Goal: Transaction & Acquisition: Obtain resource

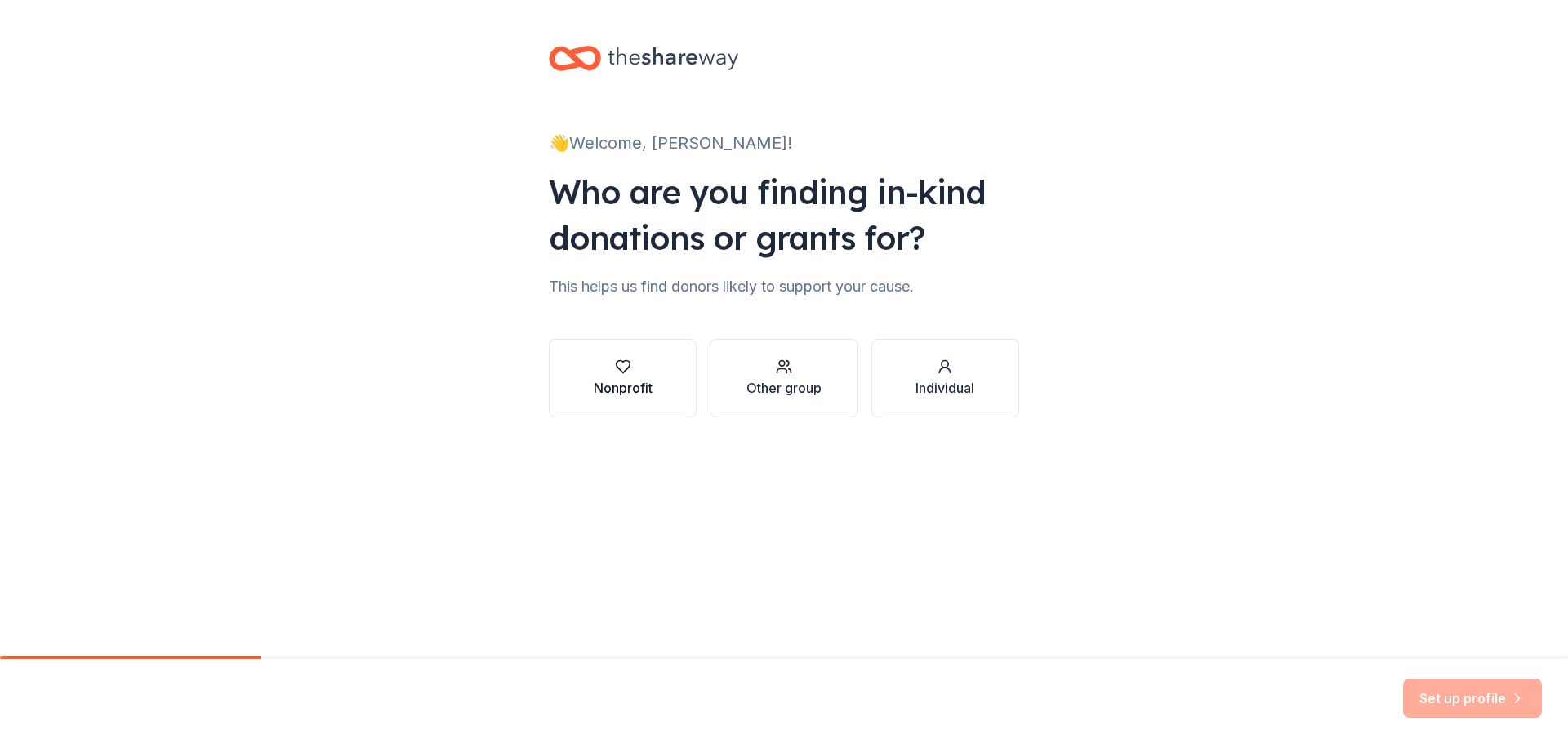
click at [632, 372] on div "button" at bounding box center [624, 366] width 59 height 17
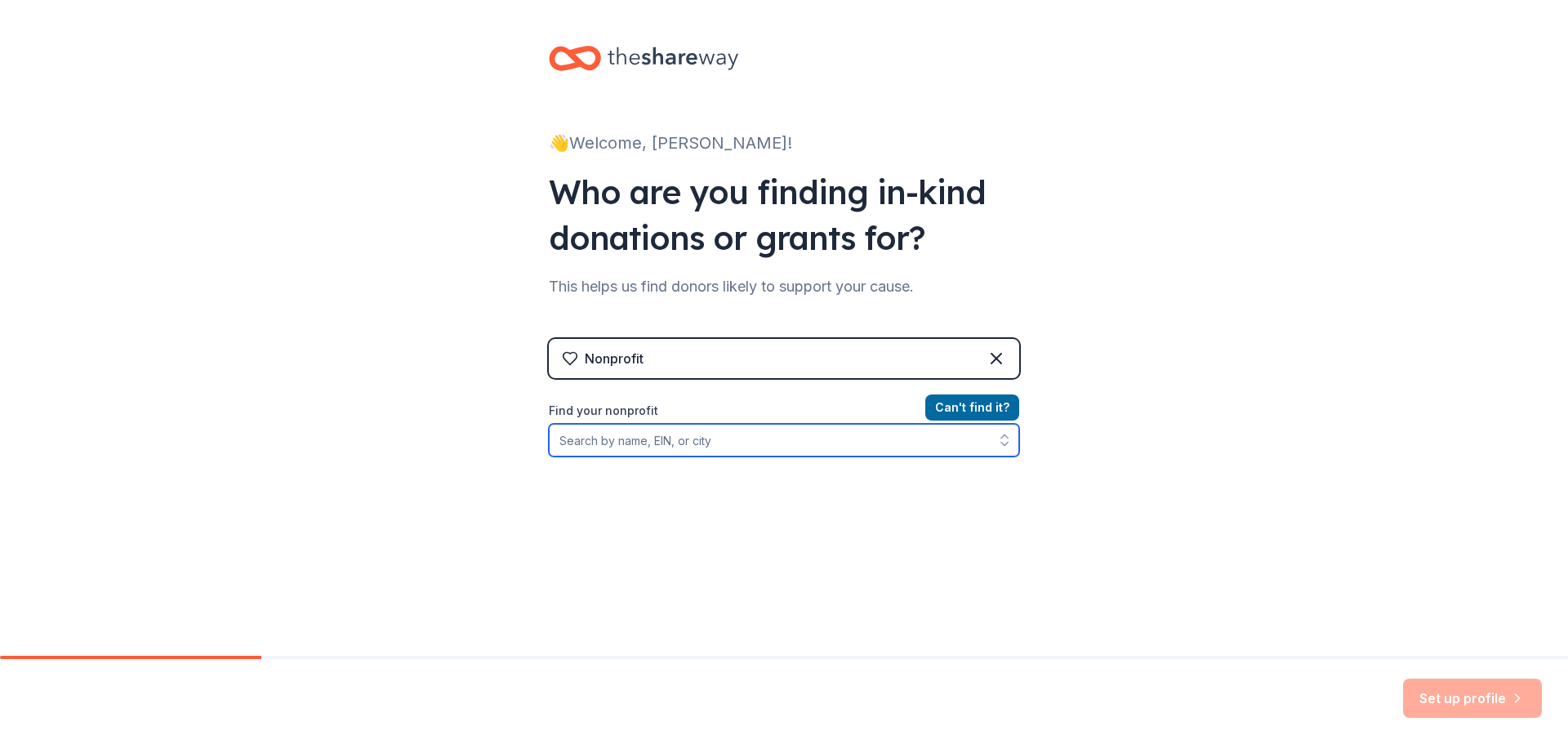
click at [649, 437] on input "Find your nonprofit" at bounding box center [784, 440] width 470 height 32
type input "wisconsin rapids family center"
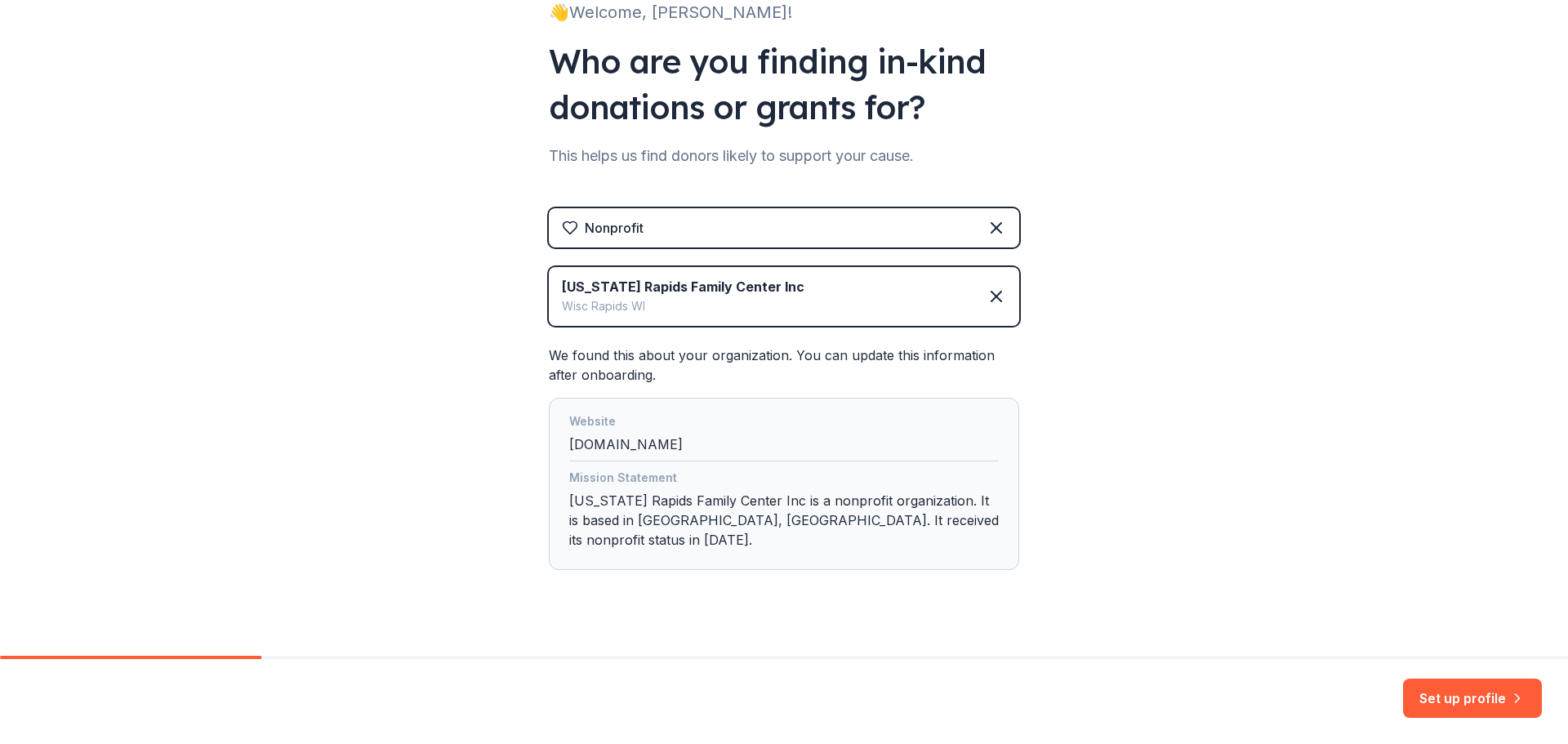
scroll to position [137, 0]
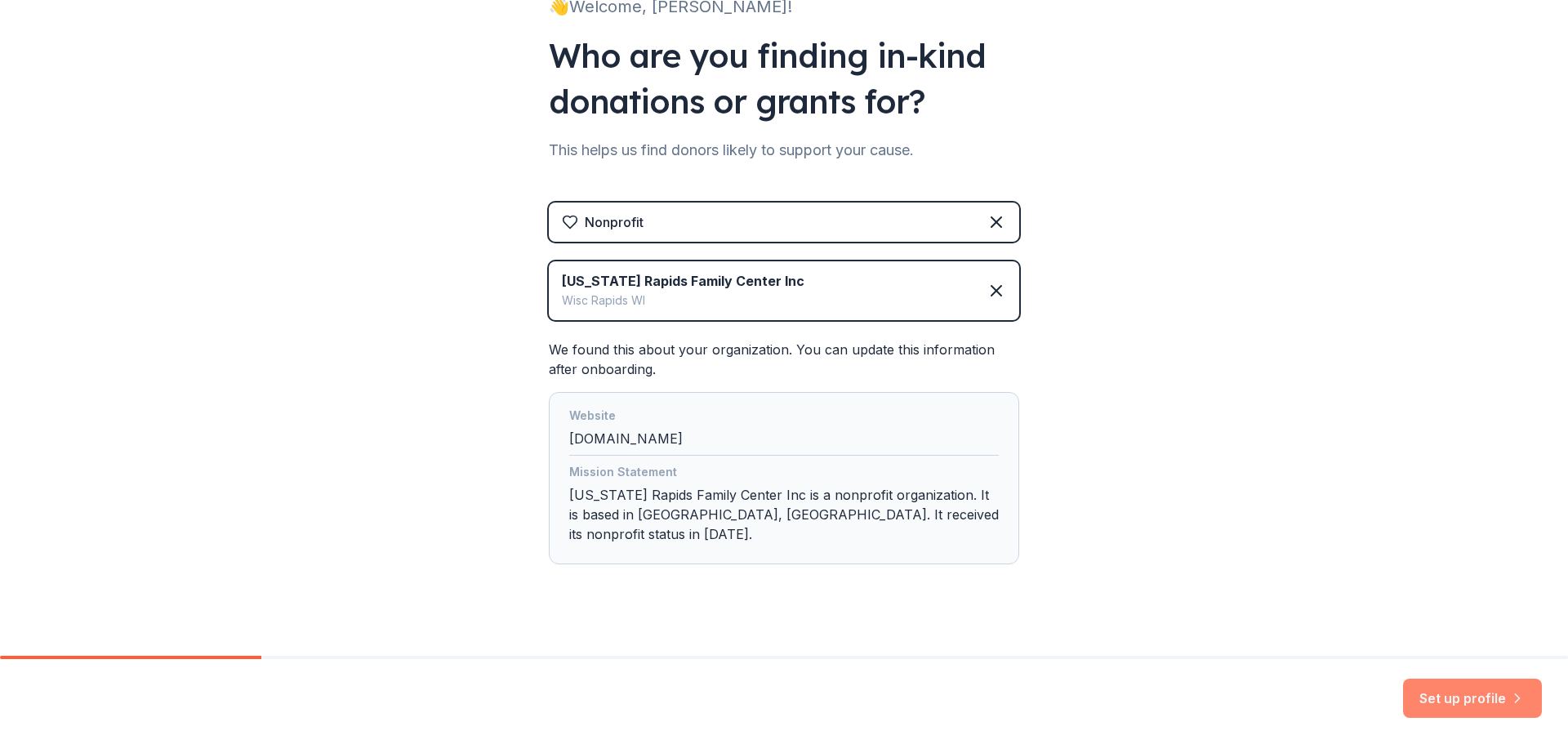
click at [1451, 692] on button "Set up profile" at bounding box center [1472, 699] width 139 height 39
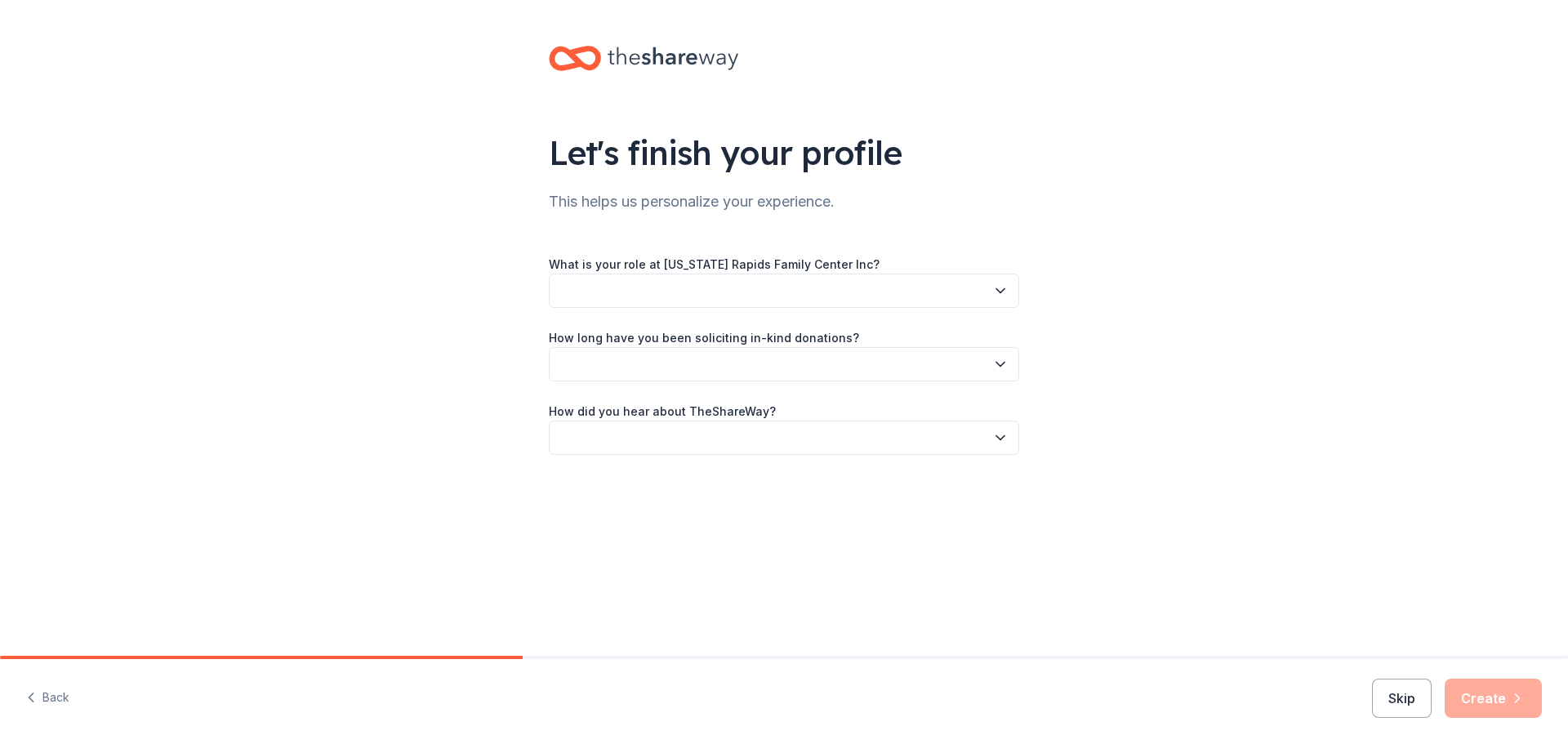
click at [616, 289] on button "button" at bounding box center [784, 290] width 470 height 34
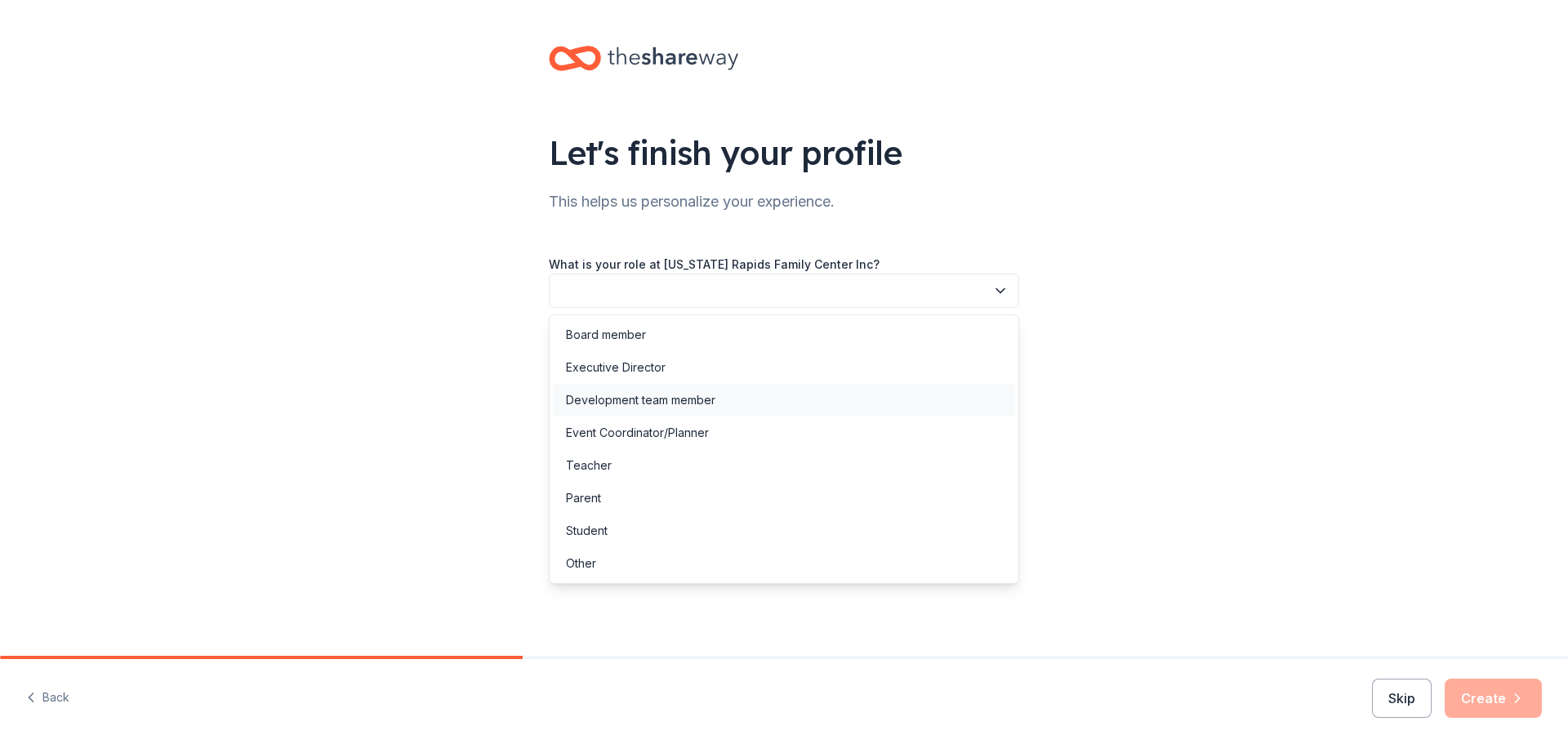
click at [648, 401] on div "Development team member" at bounding box center [640, 401] width 150 height 20
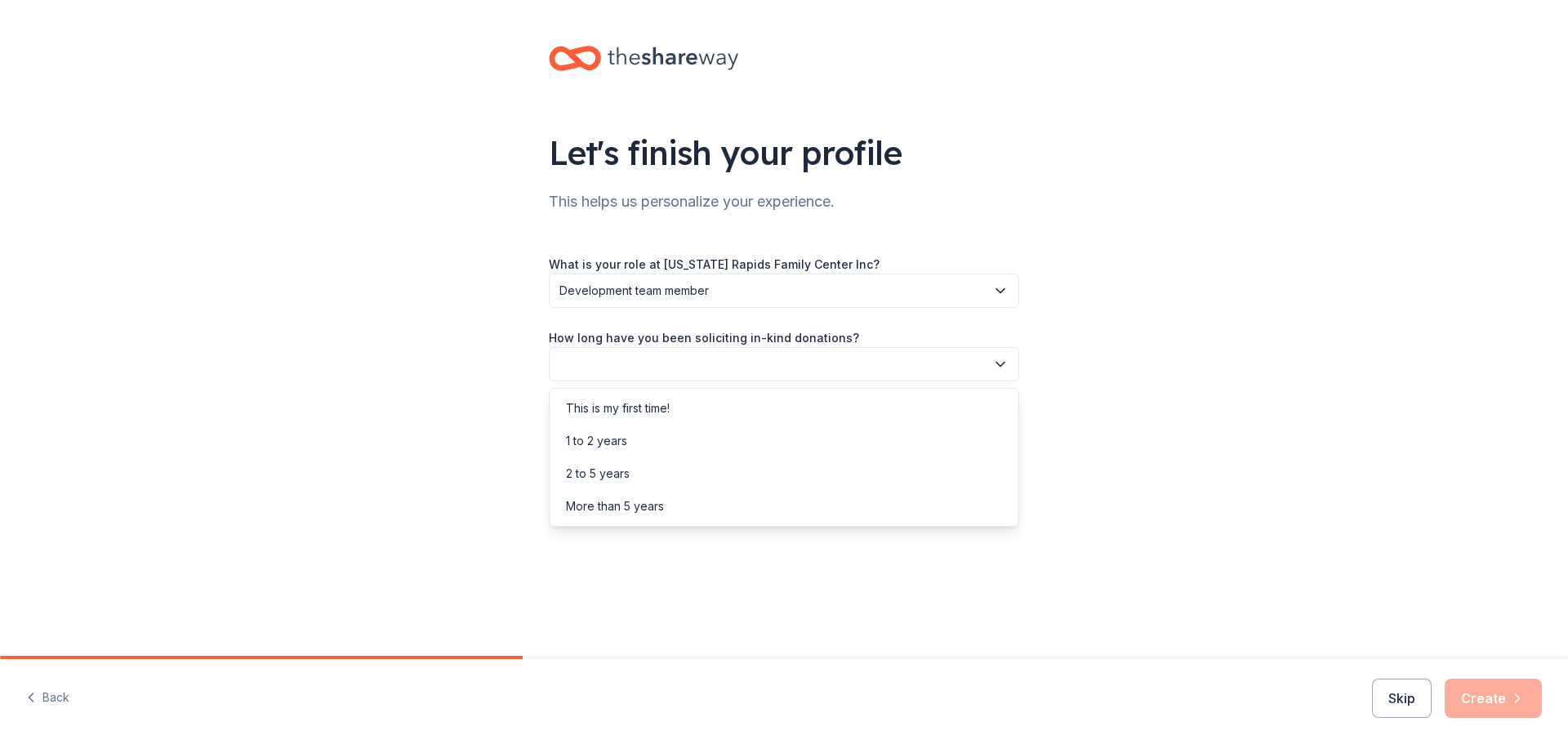
click at [642, 368] on button "button" at bounding box center [784, 364] width 470 height 34
click at [663, 501] on div "More than 5 years" at bounding box center [615, 507] width 98 height 20
click at [701, 447] on button "button" at bounding box center [784, 438] width 470 height 34
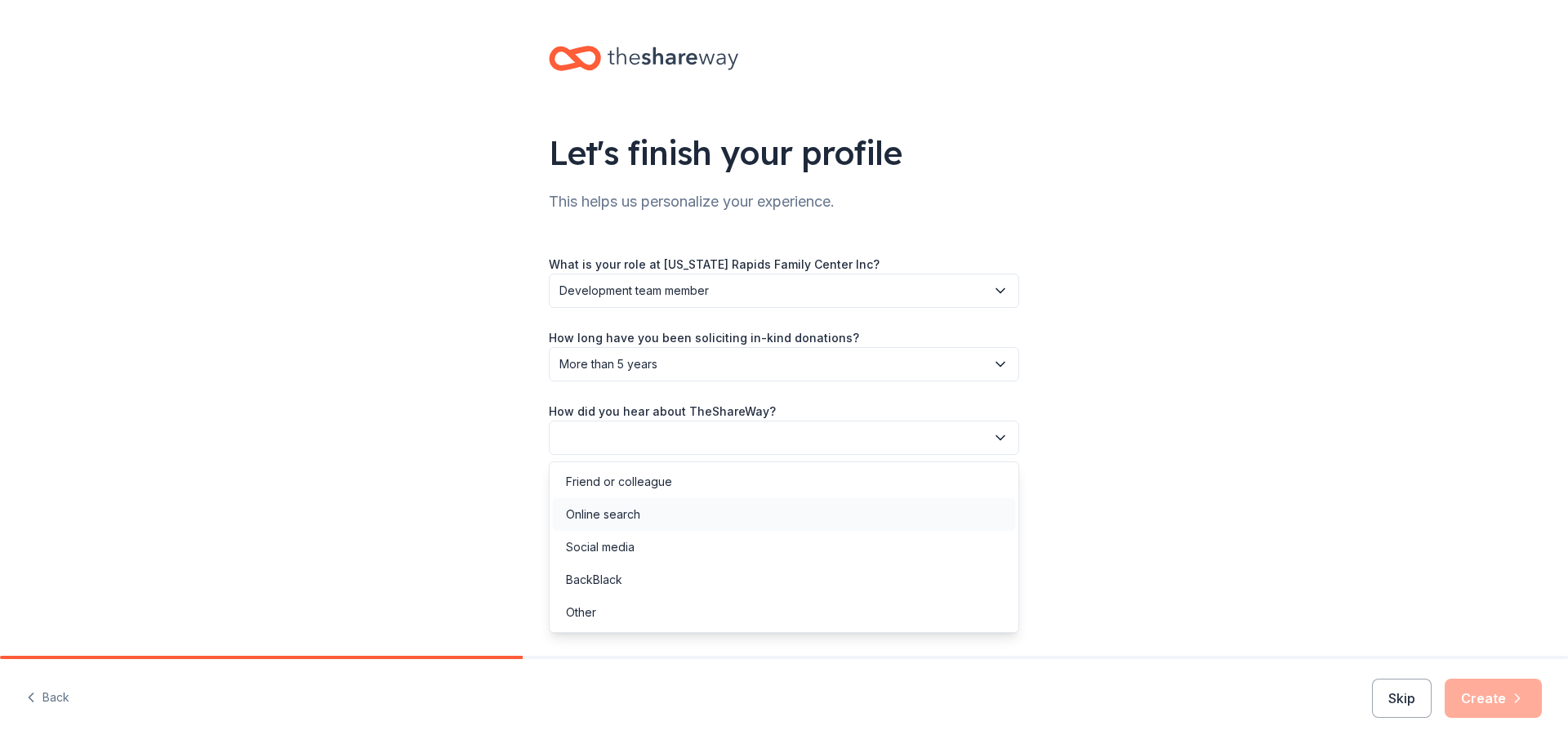
click at [653, 515] on div "Online search" at bounding box center [784, 514] width 462 height 32
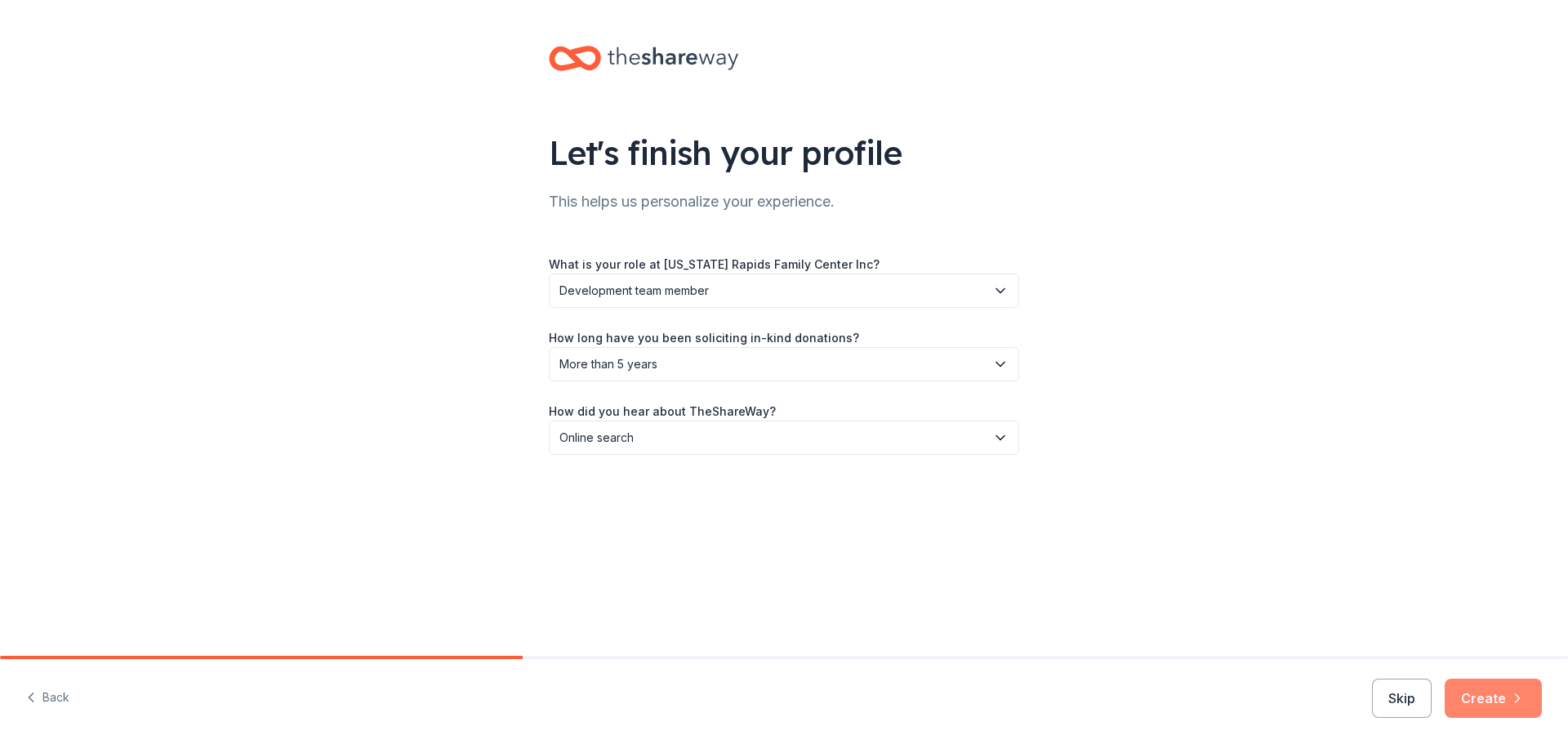
click at [1494, 698] on button "Create" at bounding box center [1493, 699] width 97 height 39
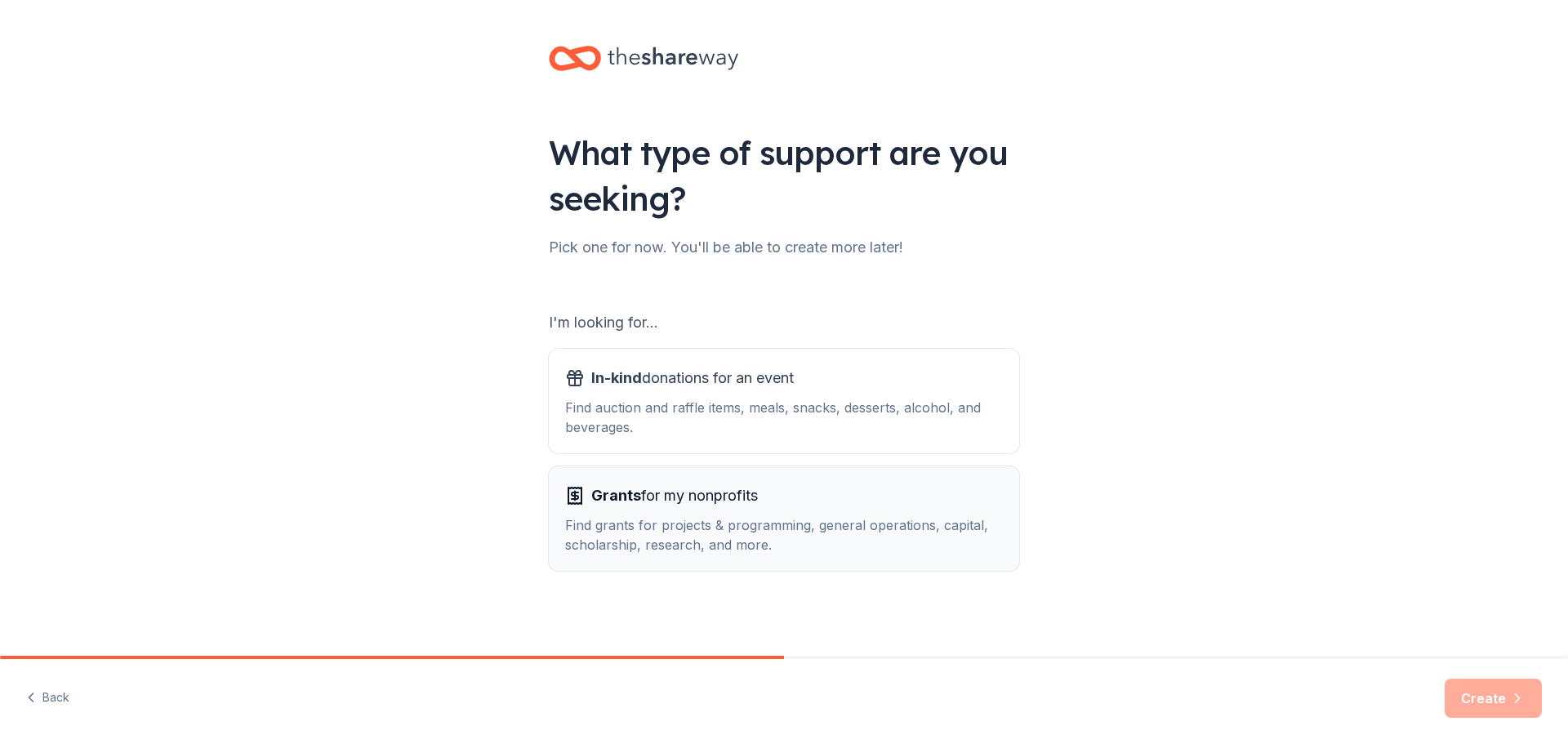
click at [691, 522] on div "Find grants for projects & programming, general operations, capital, scholarshi…" at bounding box center [783, 535] width 438 height 39
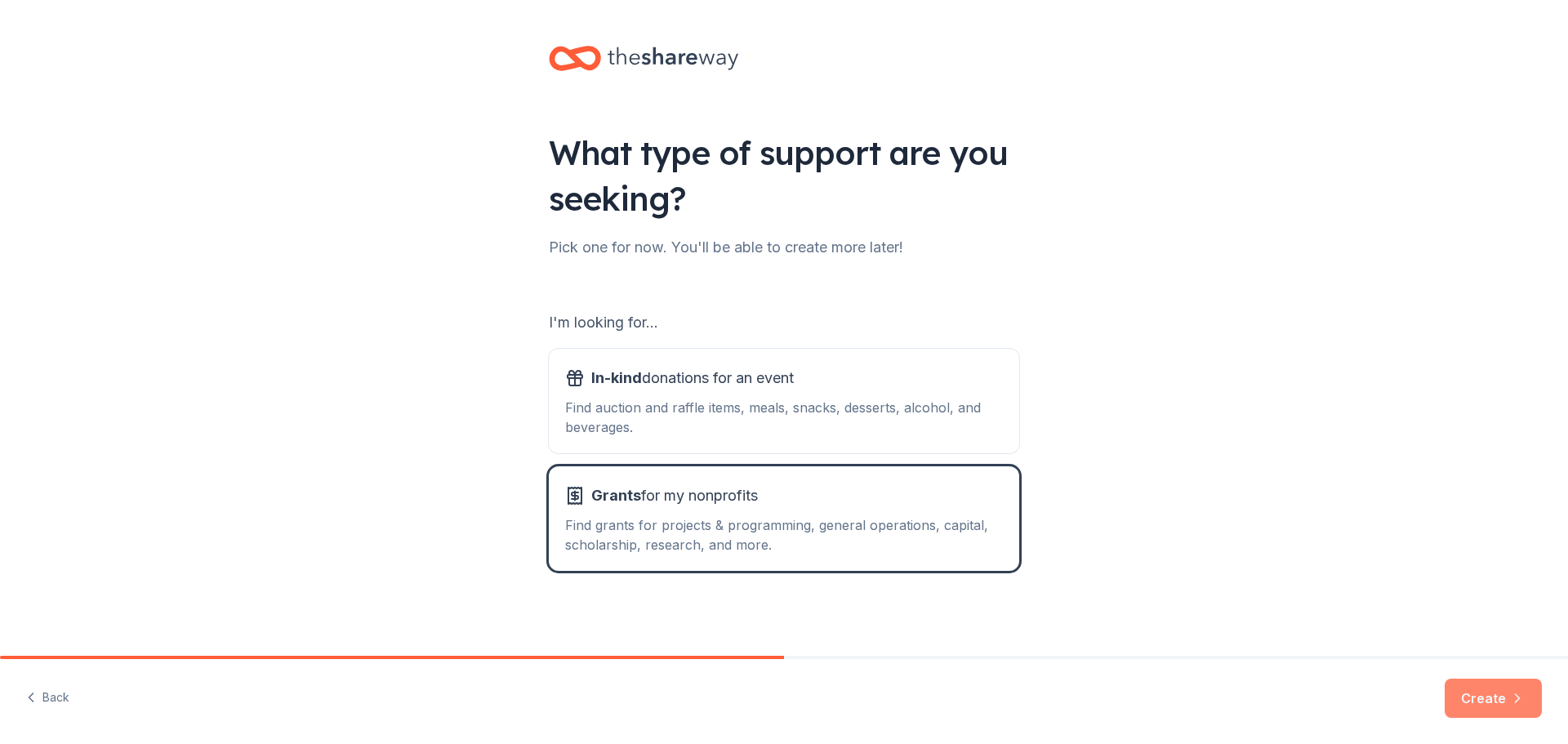
click at [1492, 694] on button "Create" at bounding box center [1493, 699] width 97 height 39
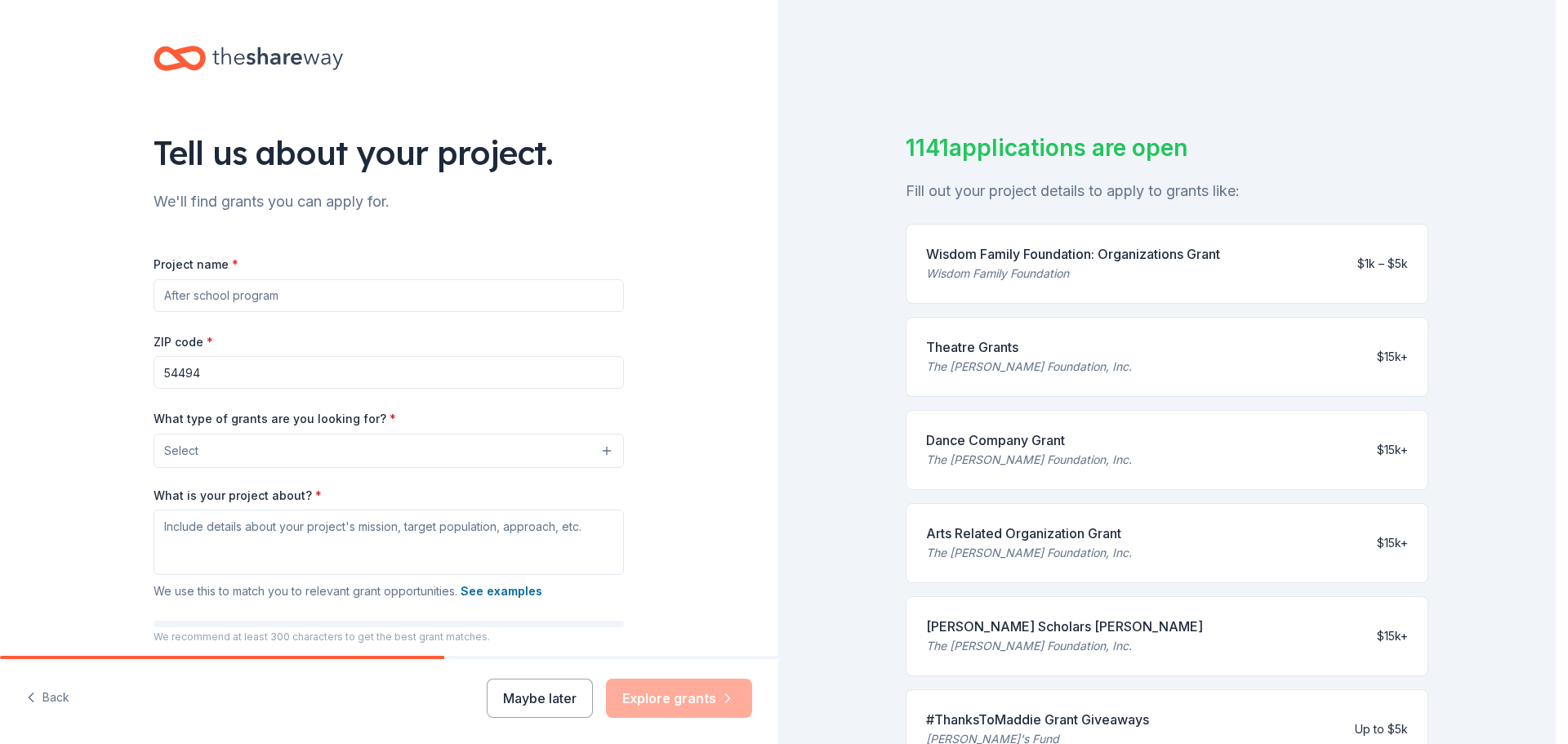
click at [248, 451] on button "Select" at bounding box center [389, 451] width 470 height 34
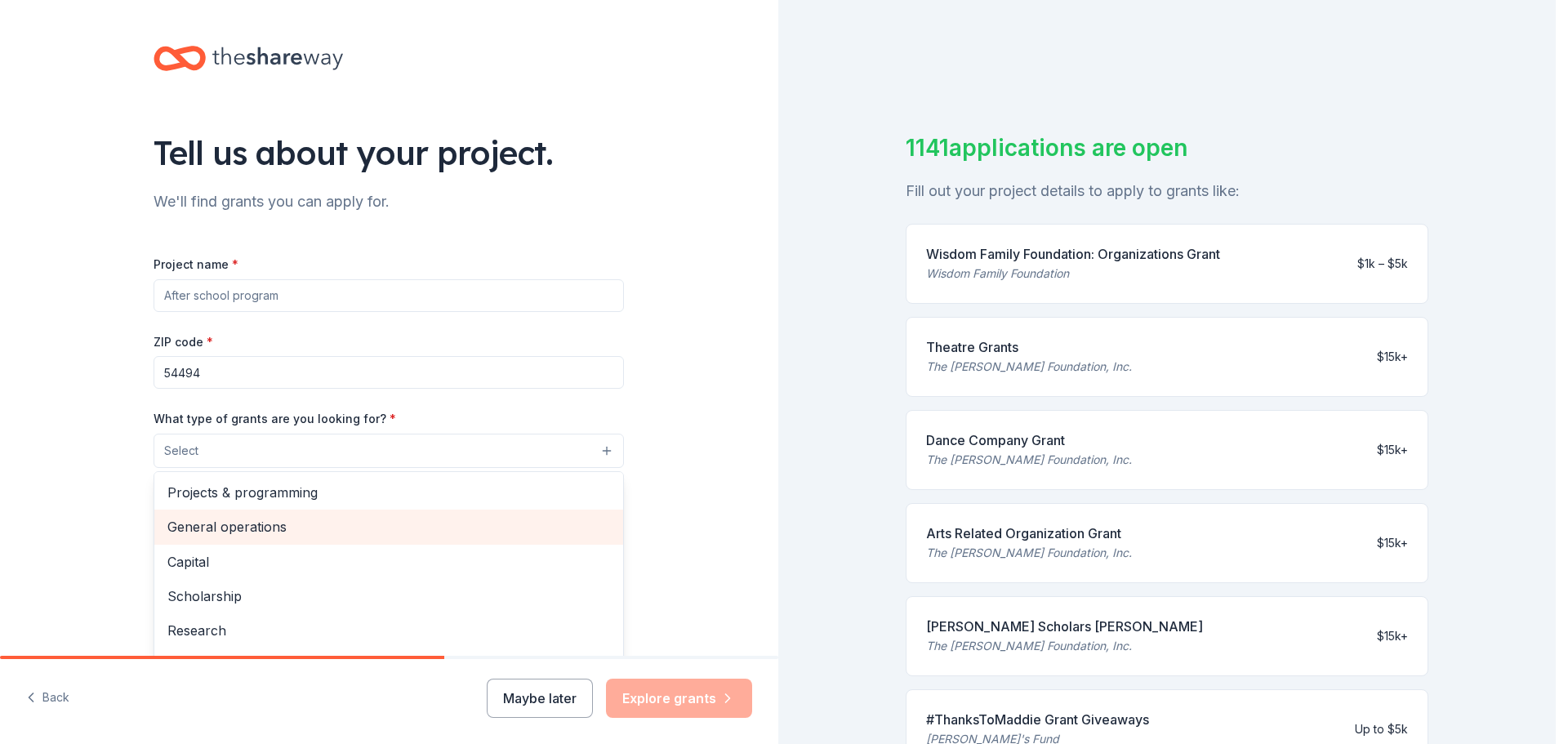
click at [243, 527] on span "General operations" at bounding box center [389, 527] width 443 height 22
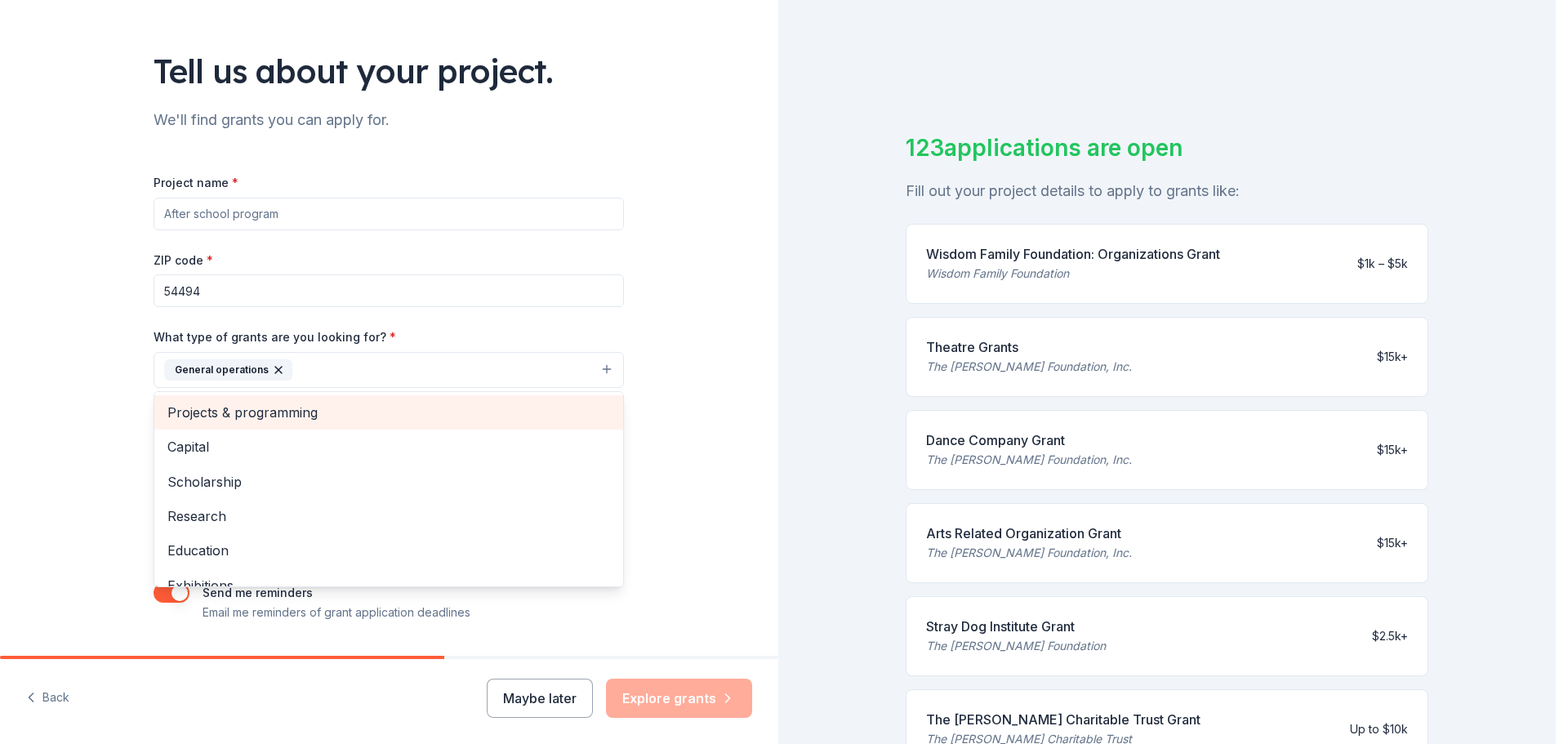
click at [309, 411] on span "Projects & programming" at bounding box center [389, 412] width 443 height 22
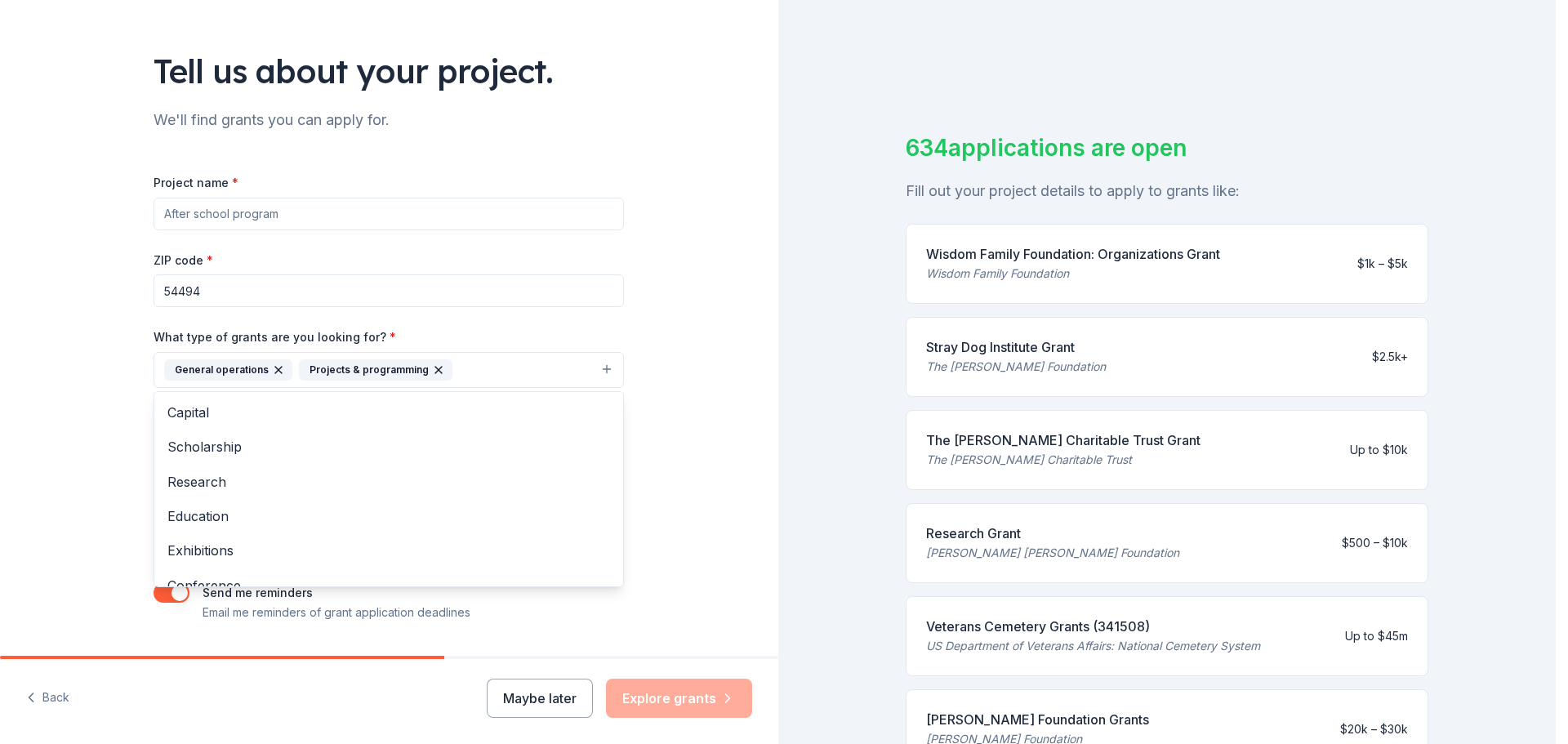
click at [81, 440] on div "Tell us about your project. We'll find grants you can apply for. Project name *…" at bounding box center [389, 309] width 778 height 782
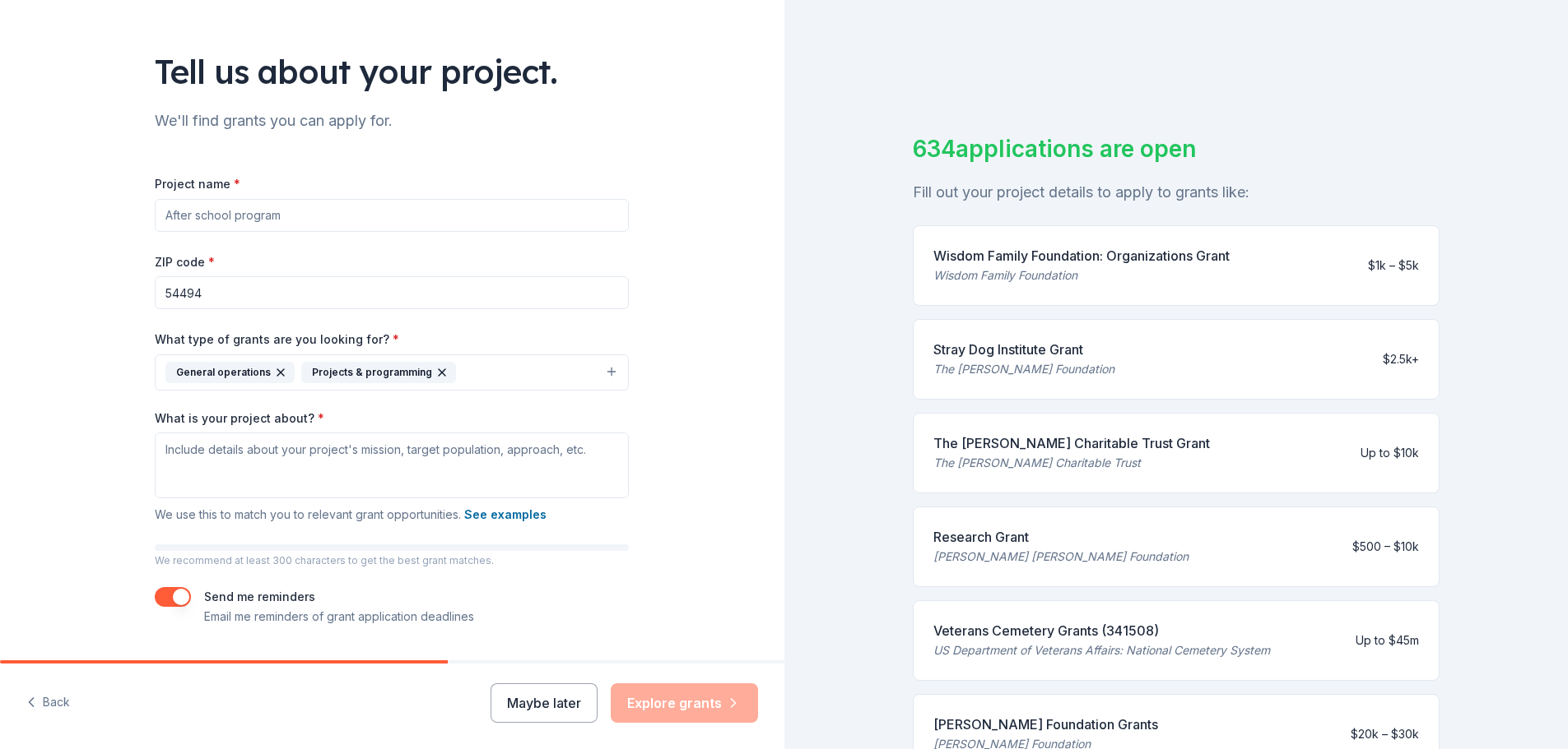
click at [269, 209] on input "Project name *" at bounding box center [392, 215] width 474 height 33
type input "S"
click at [168, 213] on input "Escape from Domestic Violence" at bounding box center [392, 215] width 474 height 33
type input "Safe Shelter from Domestic Violence"
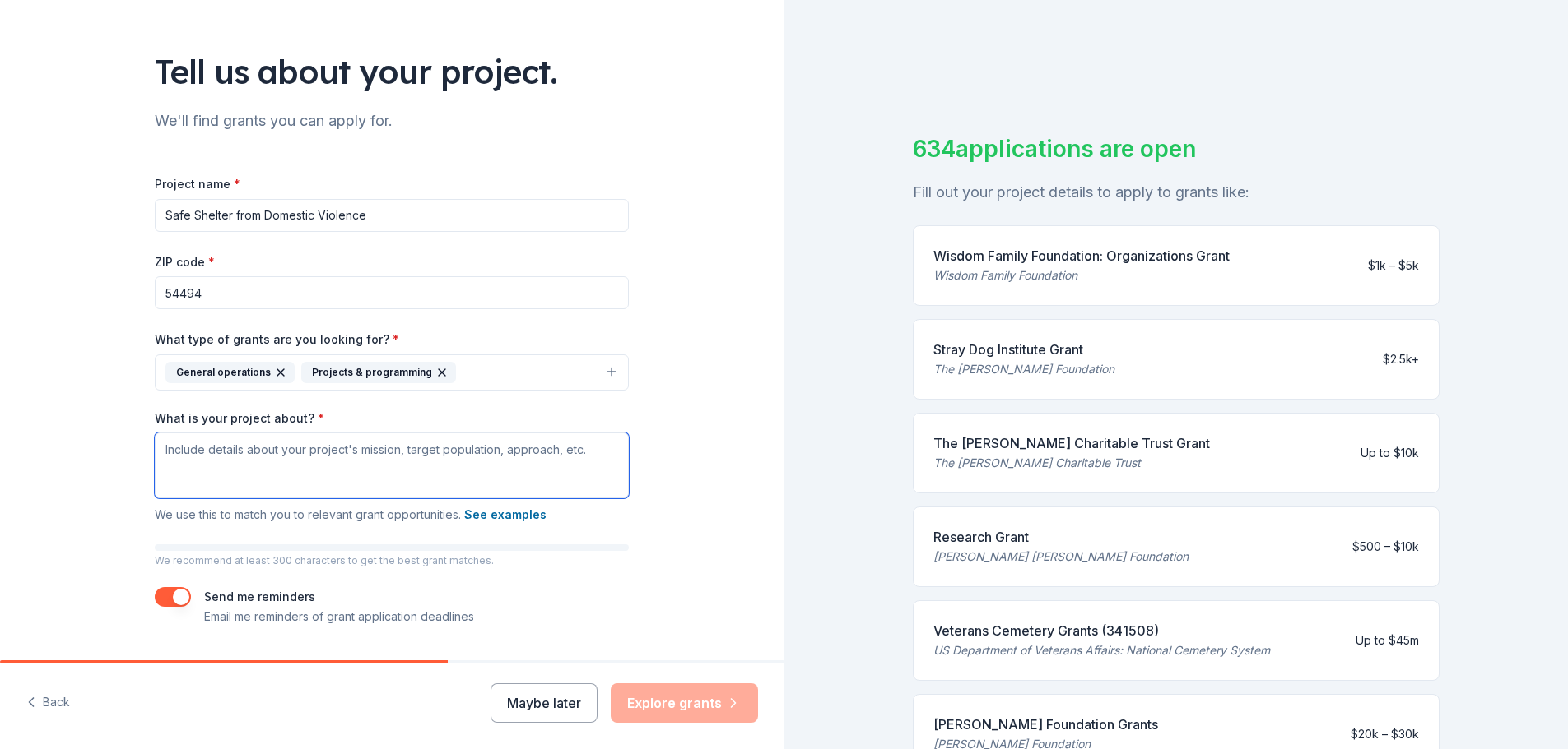
click at [279, 452] on textarea "What is your project about? *" at bounding box center [392, 466] width 474 height 65
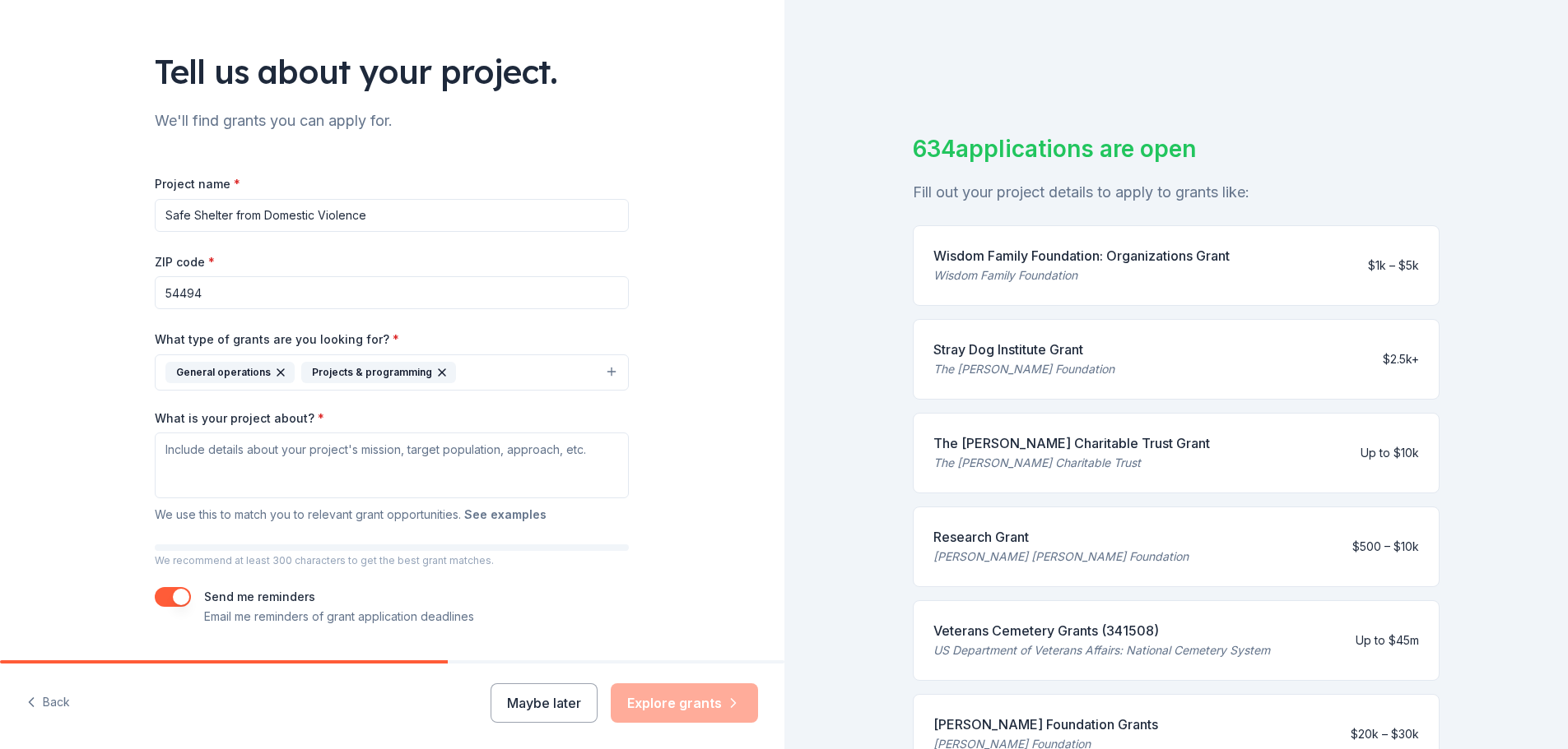
click at [506, 518] on button "See examples" at bounding box center [504, 515] width 82 height 20
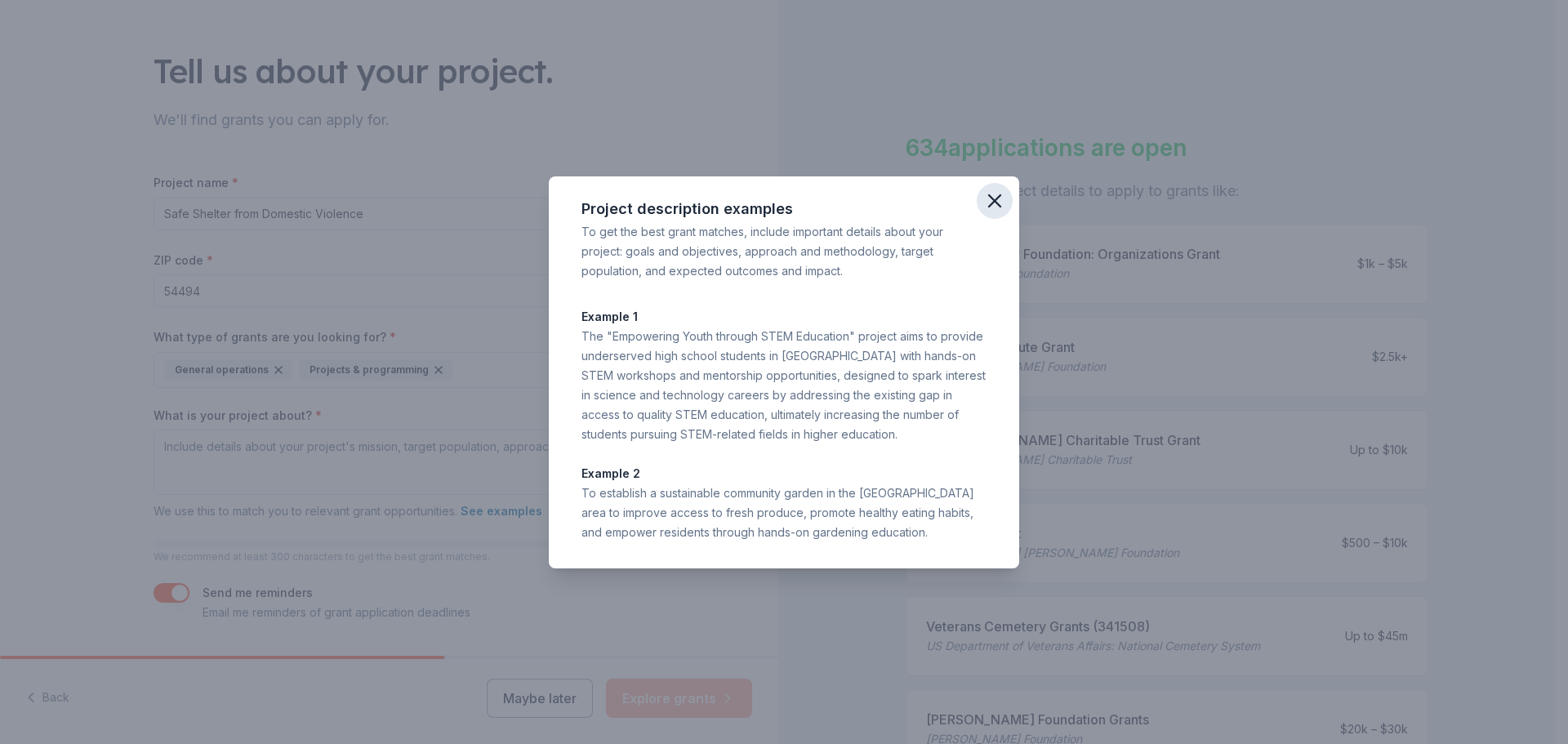
click at [994, 198] on icon "button" at bounding box center [995, 201] width 23 height 23
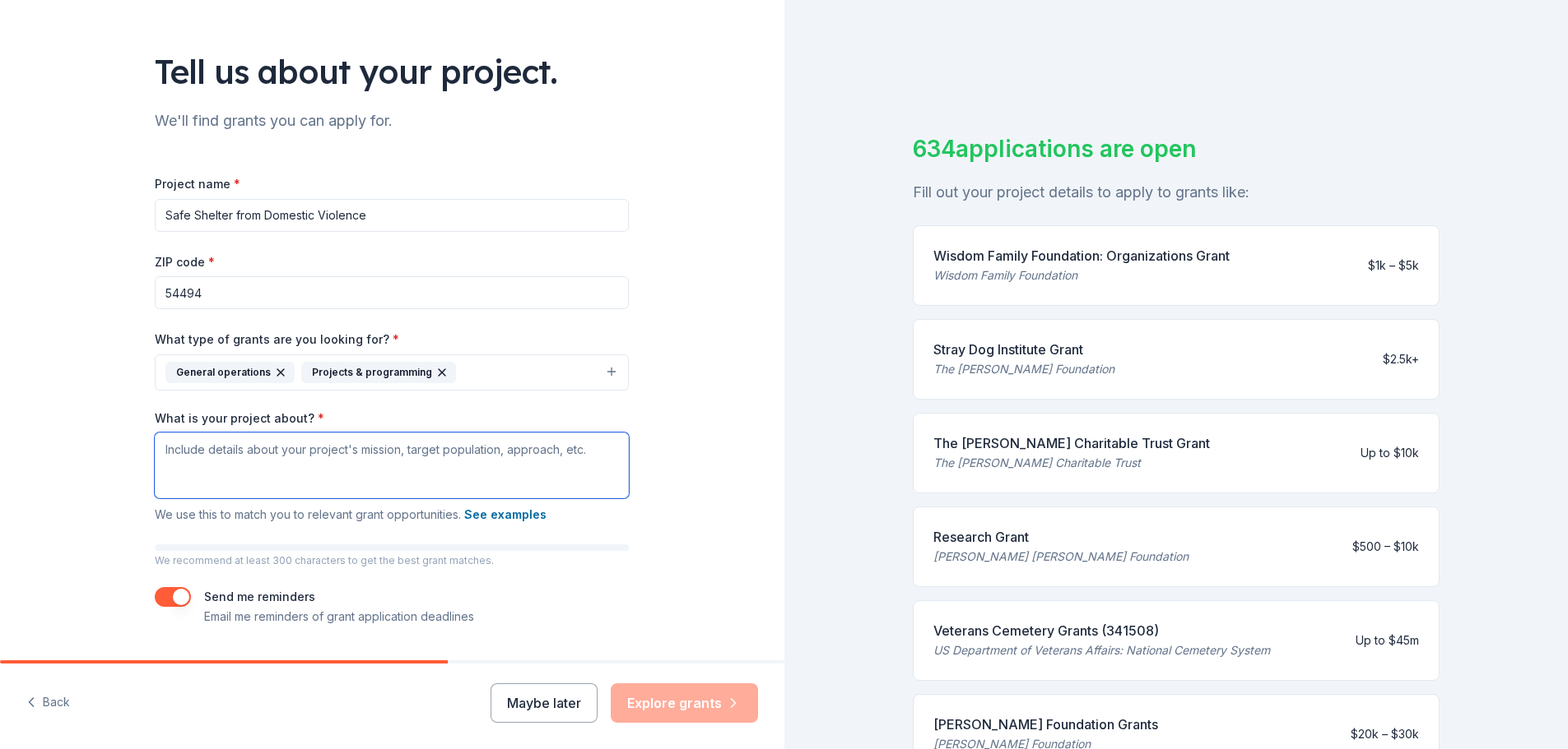
click at [241, 442] on textarea "What is your project about? *" at bounding box center [392, 466] width 474 height 65
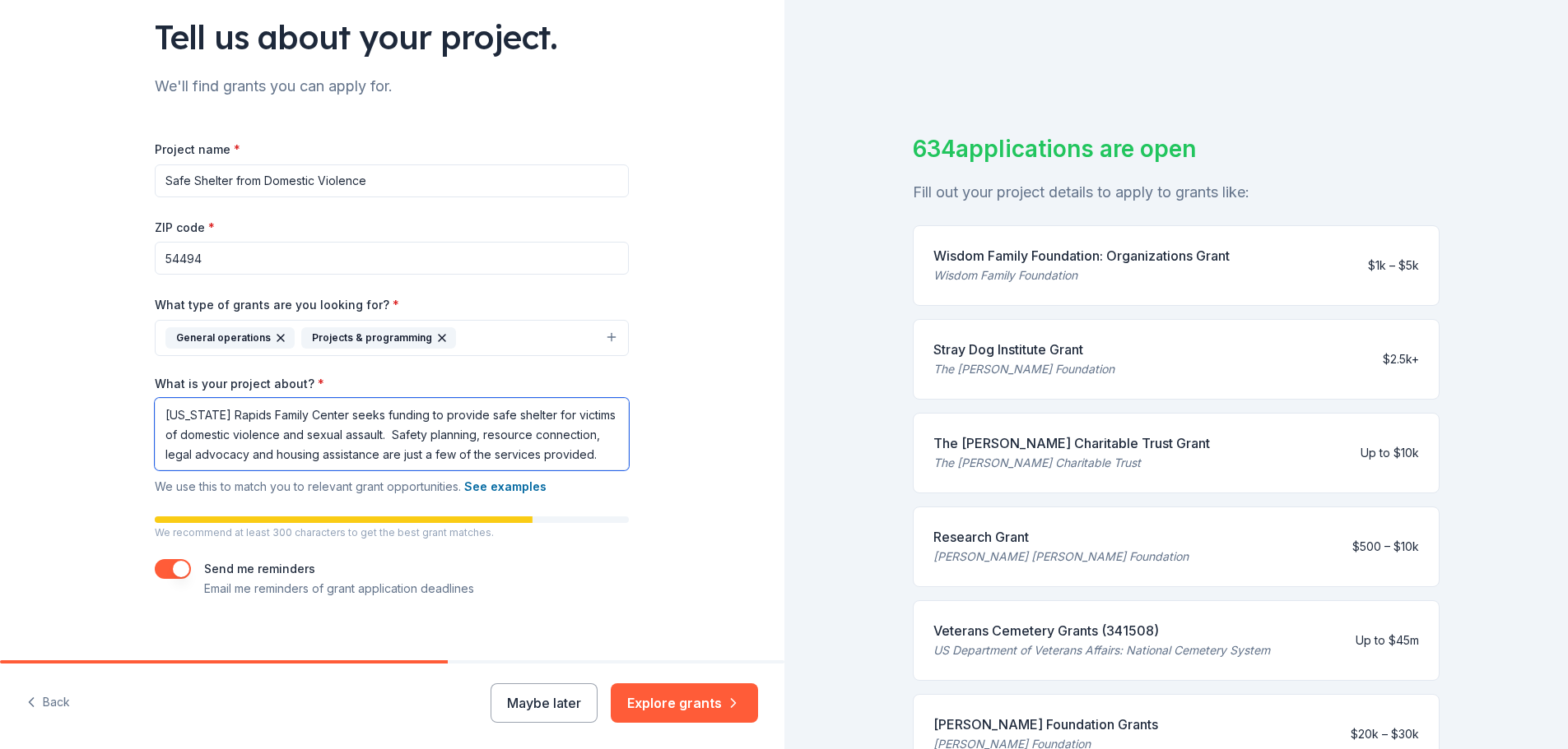
scroll to position [134, 0]
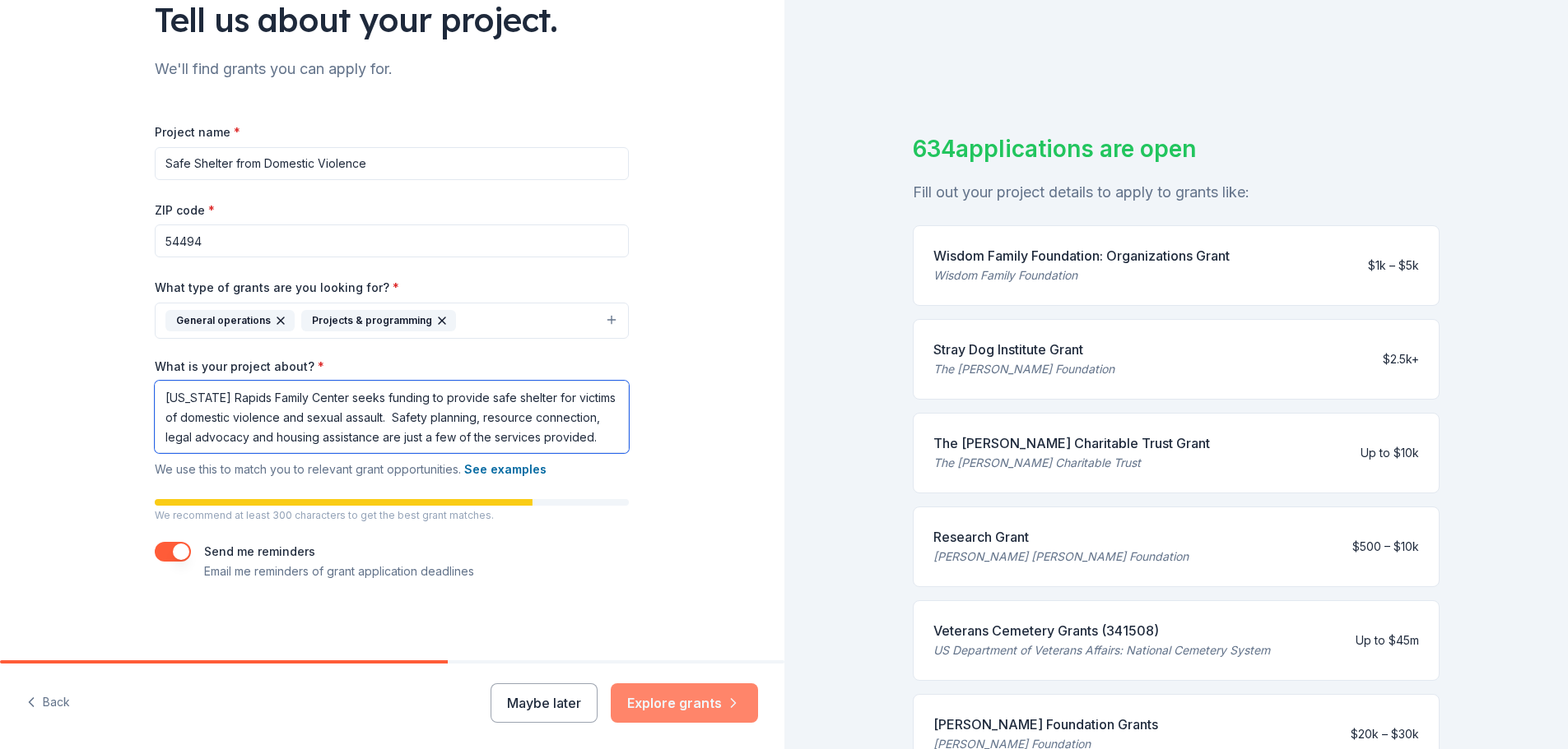
type textarea "Wisconsin Rapids Family Center seeks funding to provide safe shelter for victim…"
click at [673, 696] on button "Explore grants" at bounding box center [684, 703] width 148 height 40
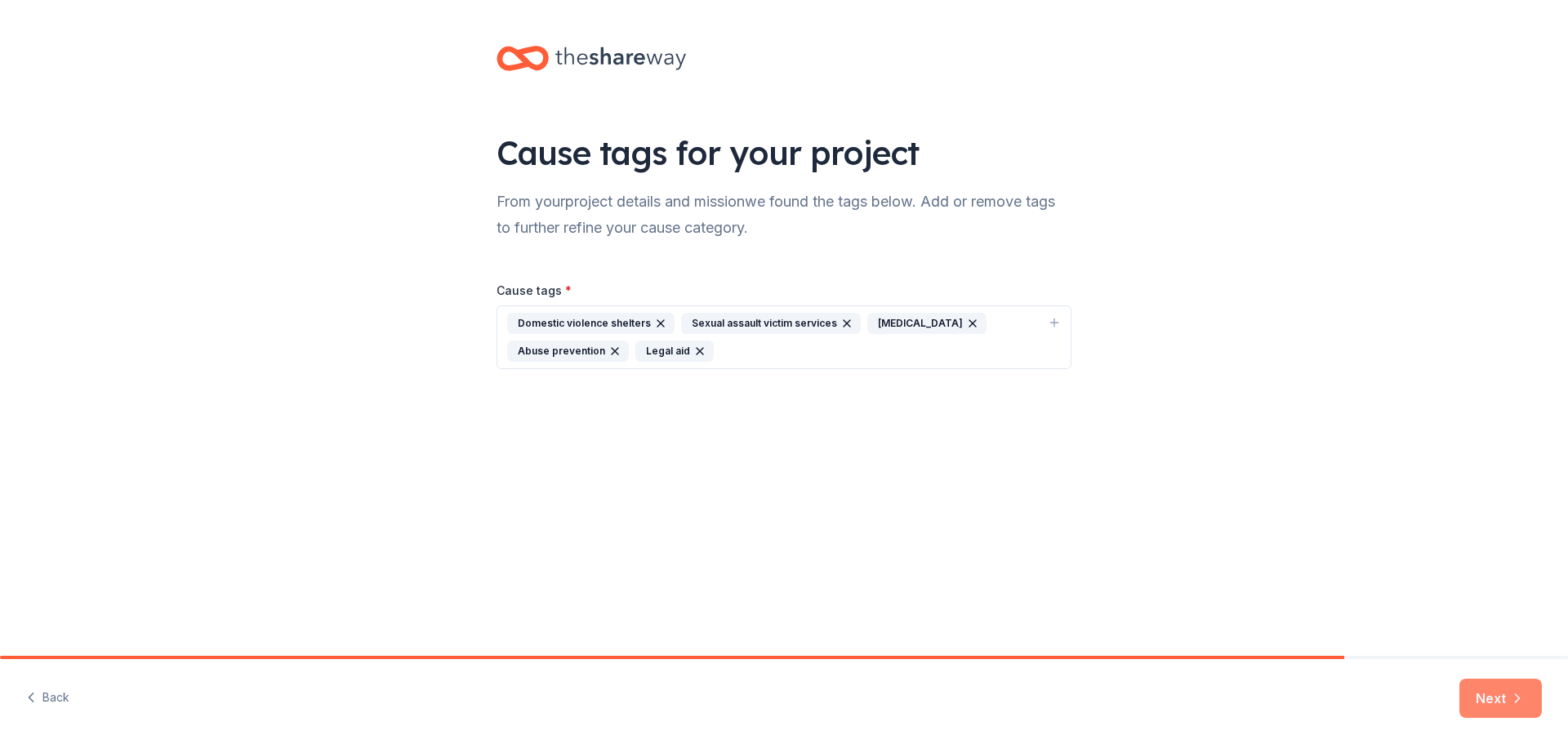
click at [1496, 697] on button "Next" at bounding box center [1501, 699] width 83 height 39
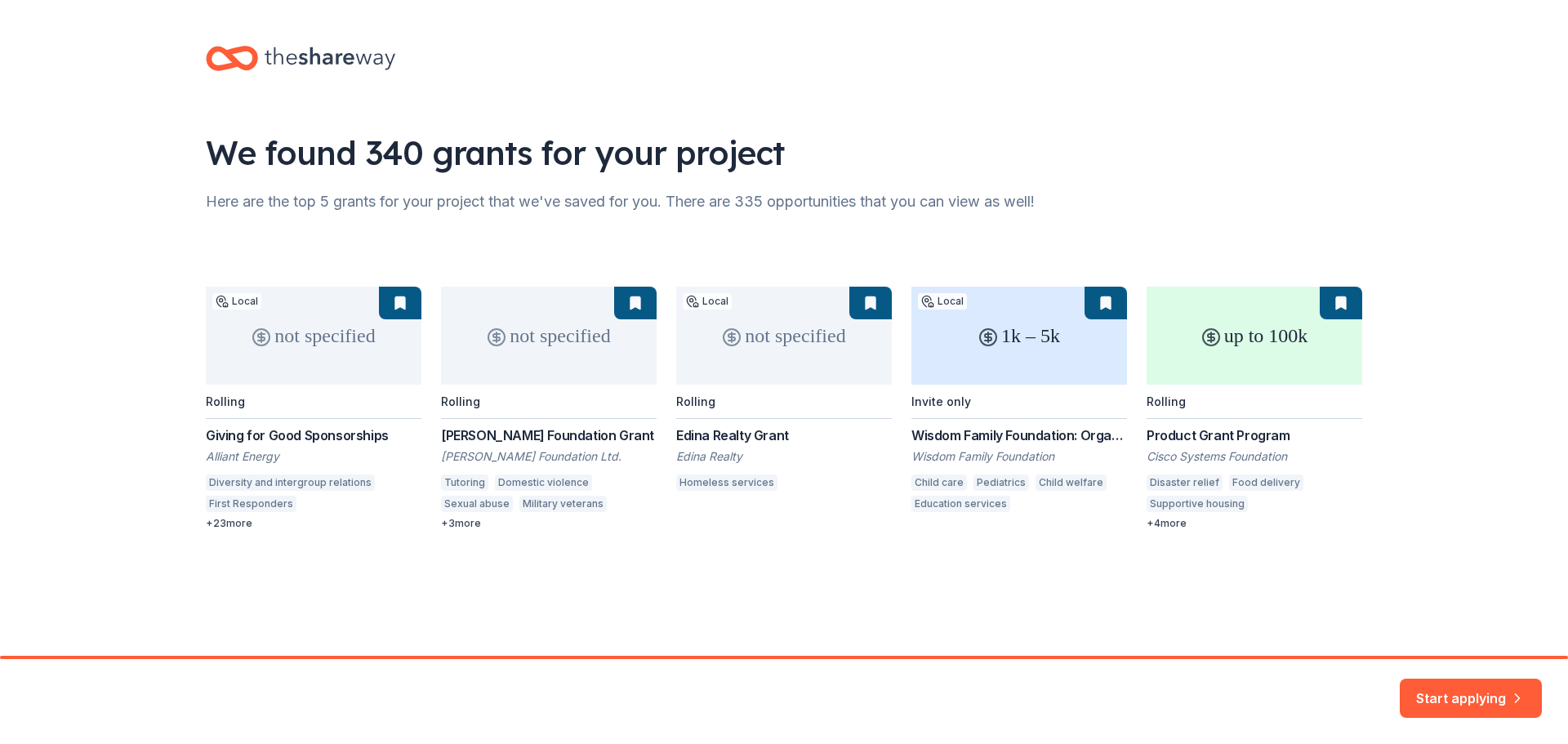
click at [536, 438] on div "not specified Local Rolling Giving for Good Sponsorships Alliant Energy Diversi…" at bounding box center [784, 407] width 1157 height 243
copy div "Sonnentag Foundation Grant"
drag, startPoint x: 390, startPoint y: 440, endPoint x: 208, endPoint y: 441, distance: 182.0
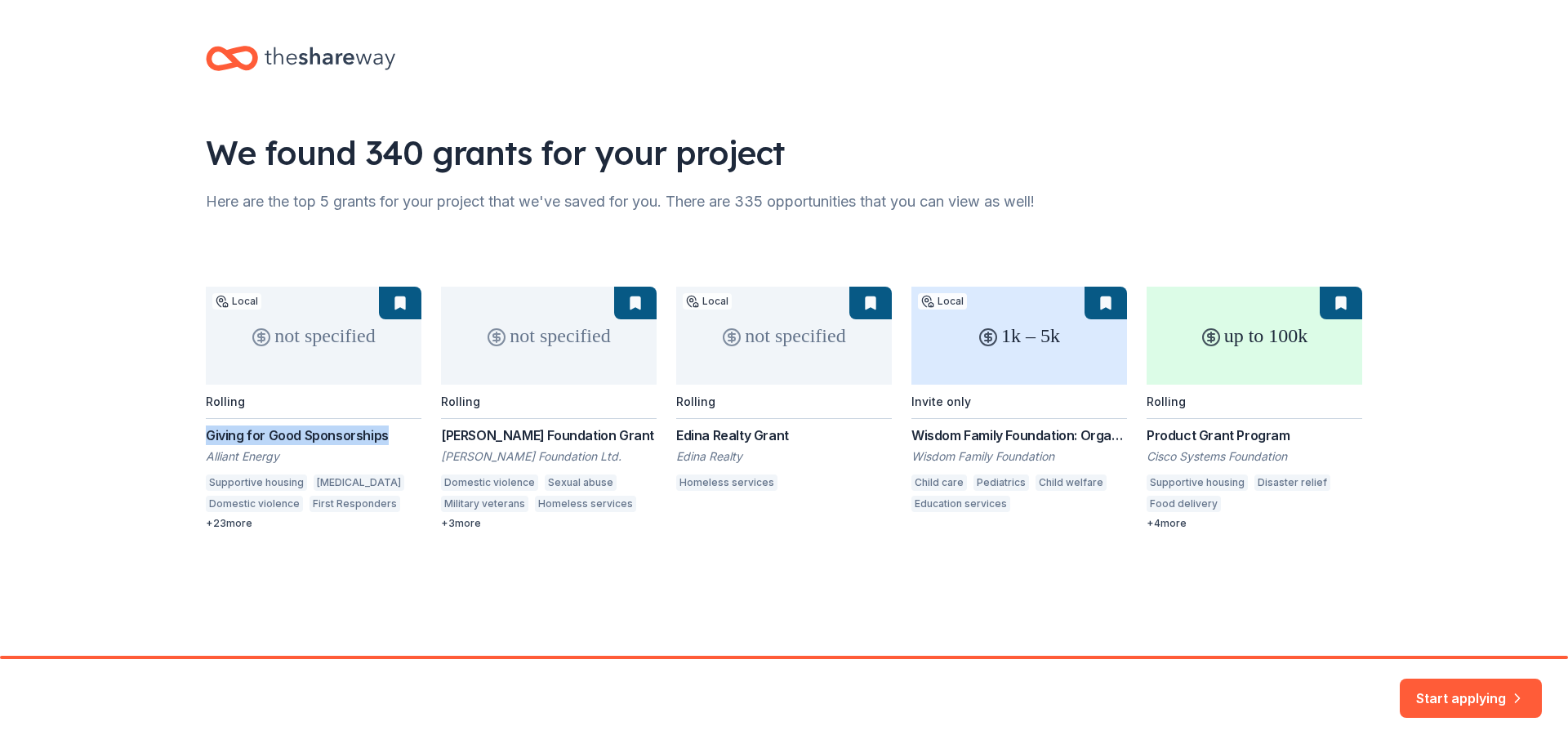
click at [208, 441] on div "not specified Local Rolling Giving for Good Sponsorships Alliant Energy Support…" at bounding box center [784, 407] width 1157 height 243
copy div "Giving for Good Sponsorships"
click at [1041, 438] on div "not specified Local Rolling Giving for Good Sponsorships Alliant Energy Support…" at bounding box center [784, 407] width 1157 height 243
click at [1161, 524] on div "not specified Local Rolling Giving for Good Sponsorships Alliant Energy Support…" at bounding box center [784, 407] width 1157 height 243
click at [1151, 524] on div "not specified Local Rolling Giving for Good Sponsorships Alliant Energy Support…" at bounding box center [784, 407] width 1157 height 243
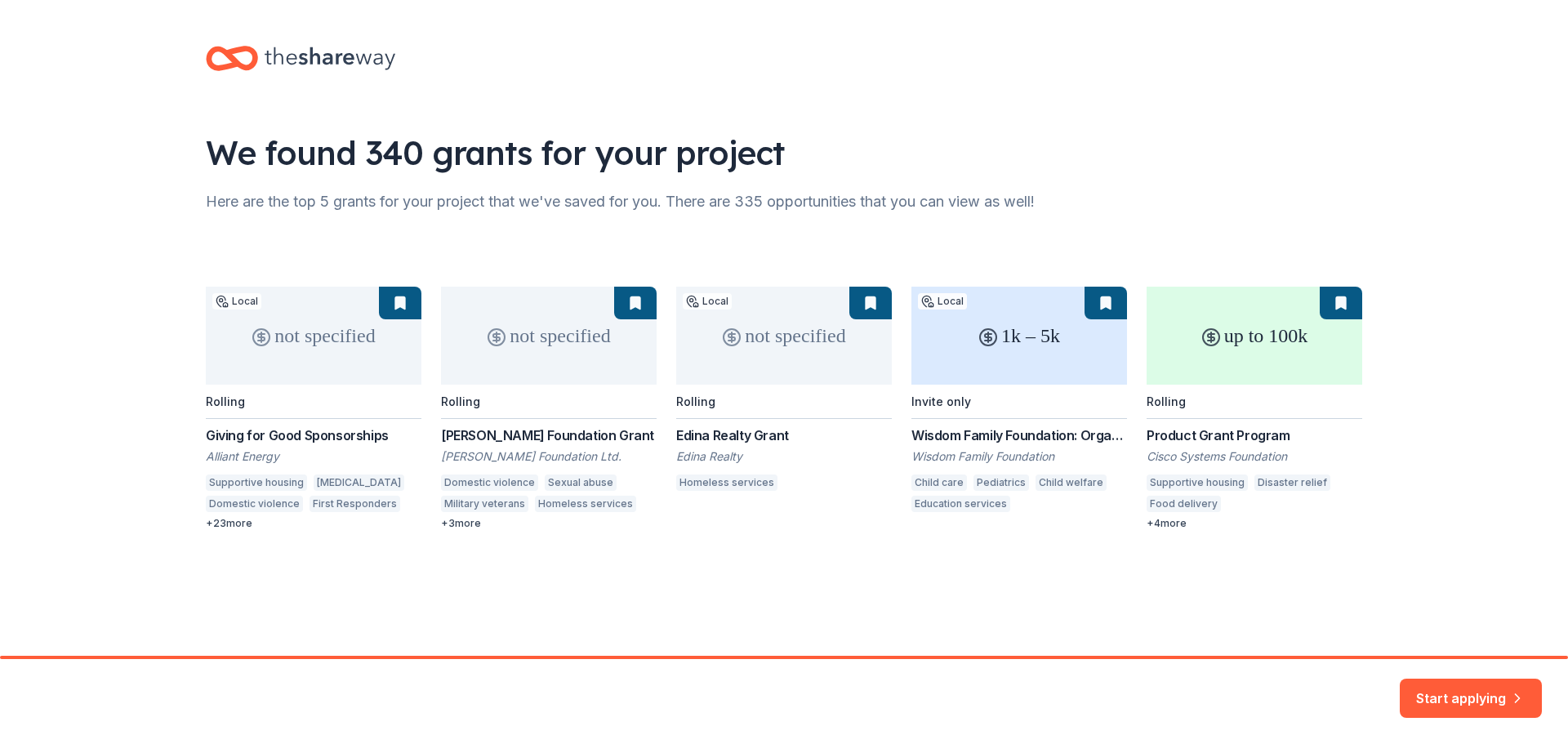
click at [1208, 441] on div "not specified Local Rolling Giving for Good Sponsorships Alliant Energy Support…" at bounding box center [784, 407] width 1157 height 243
click at [1430, 692] on button "Start applying" at bounding box center [1471, 689] width 142 height 39
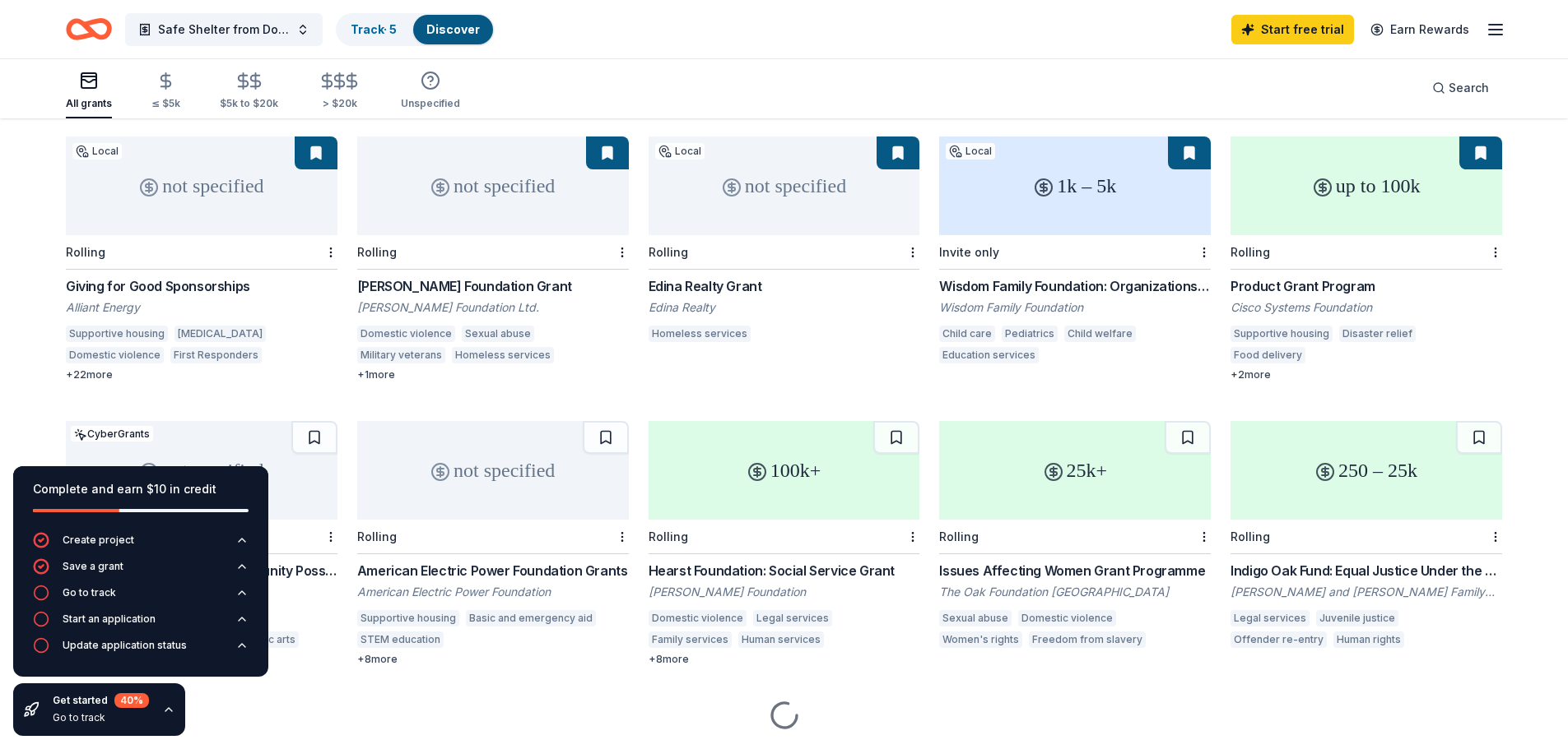
scroll to position [186, 0]
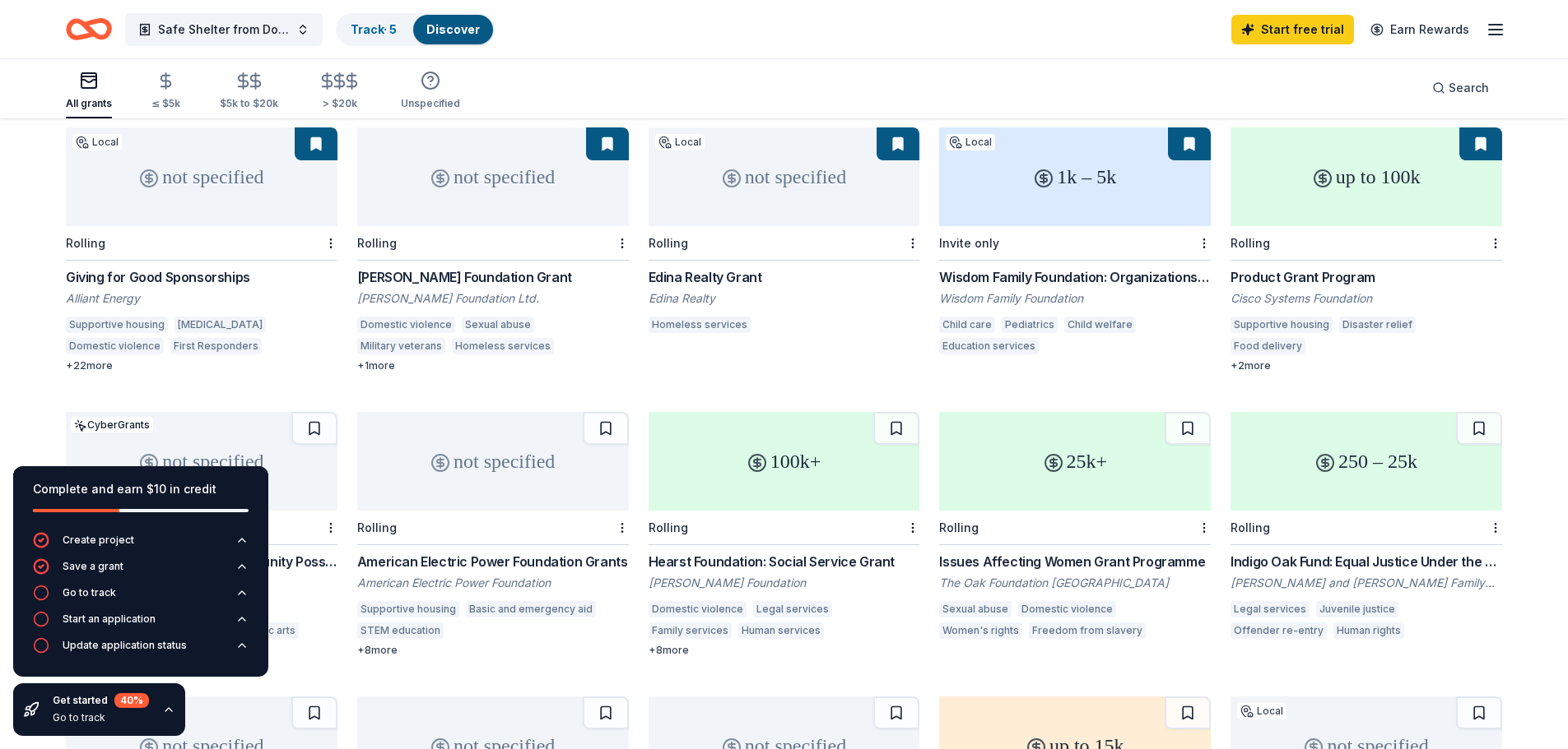
click at [766, 552] on div "Hearst Foundation: Social Service Grant" at bounding box center [784, 562] width 272 height 20
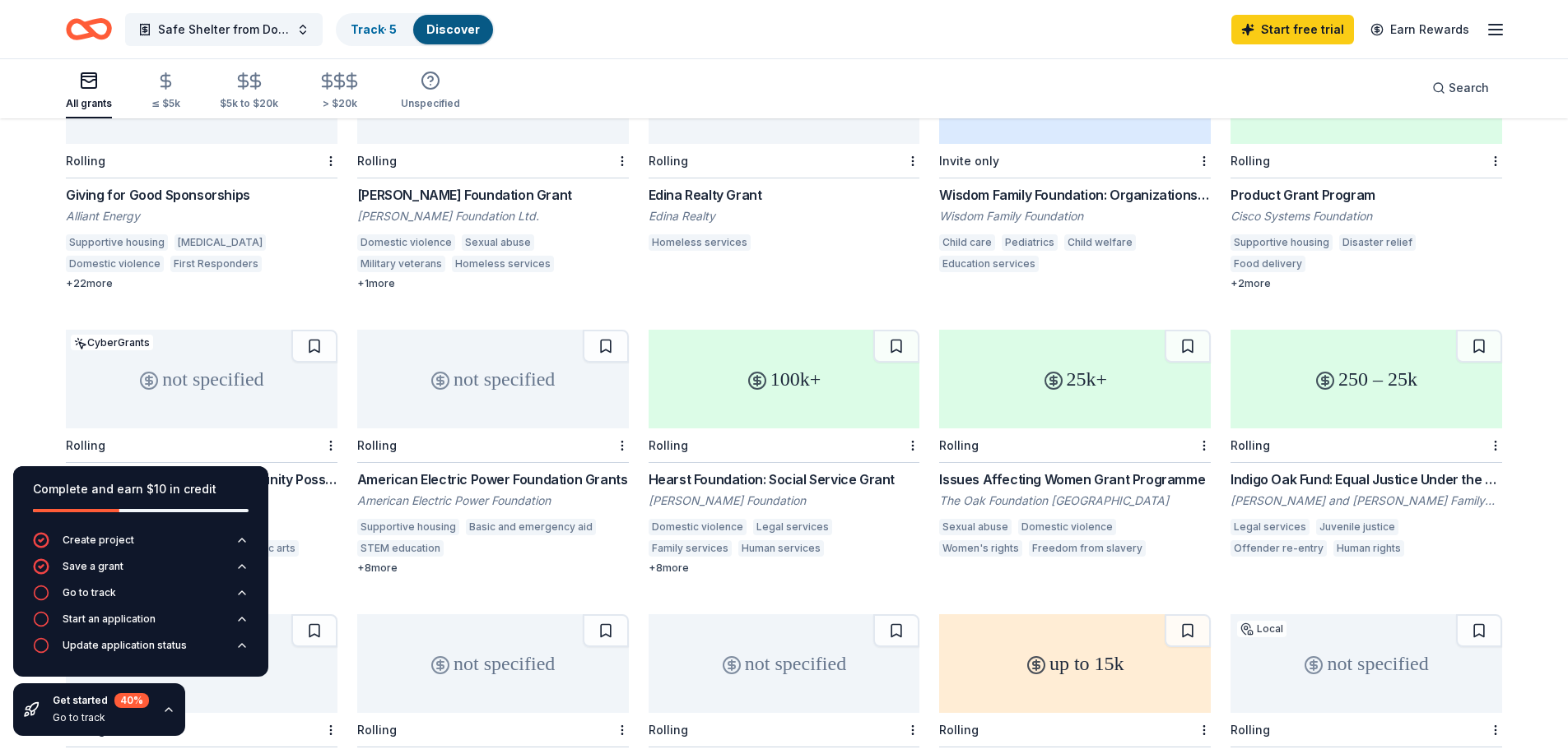
click at [1047, 470] on div "Issues Affecting Women Grant Programme" at bounding box center [1074, 480] width 272 height 20
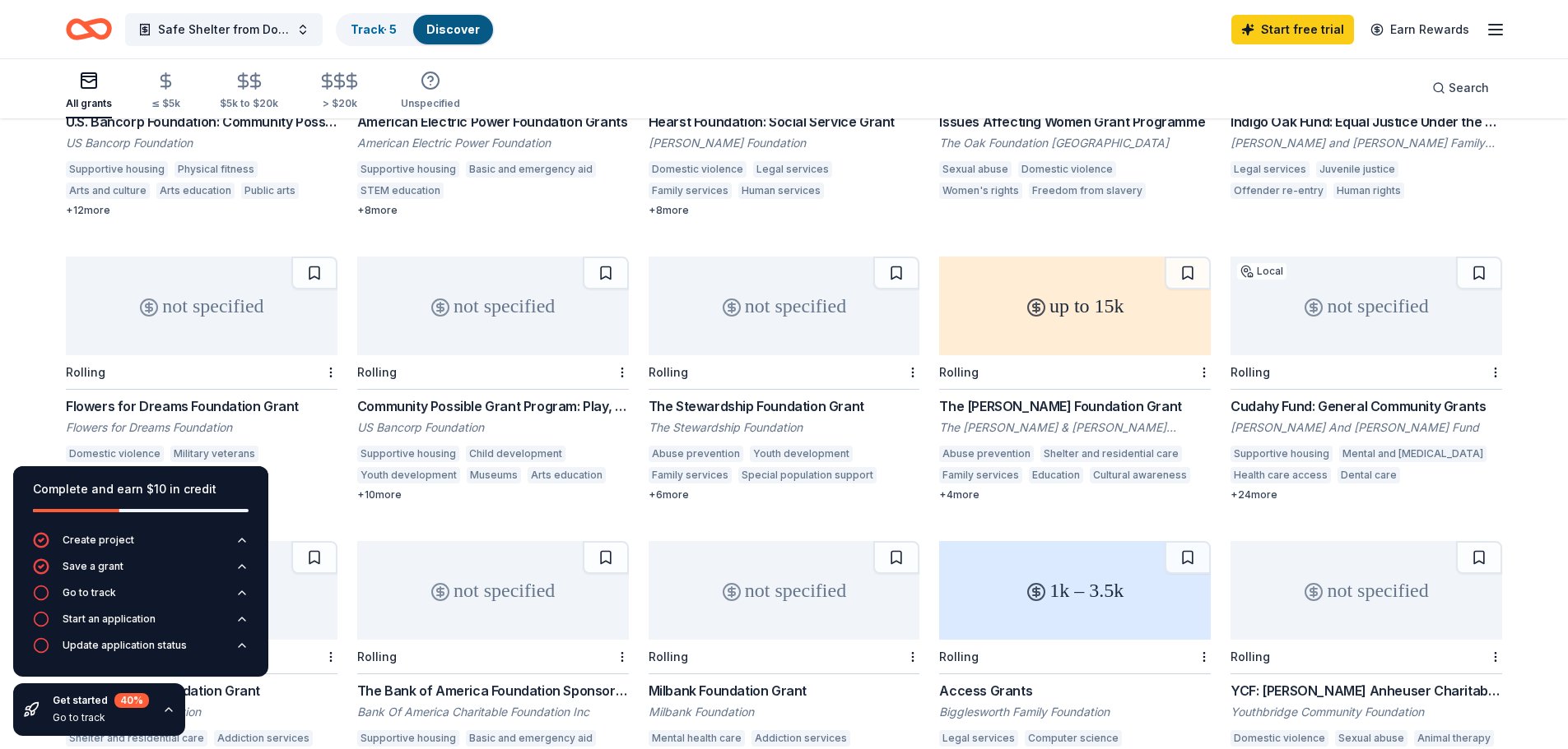
scroll to position [681, 0]
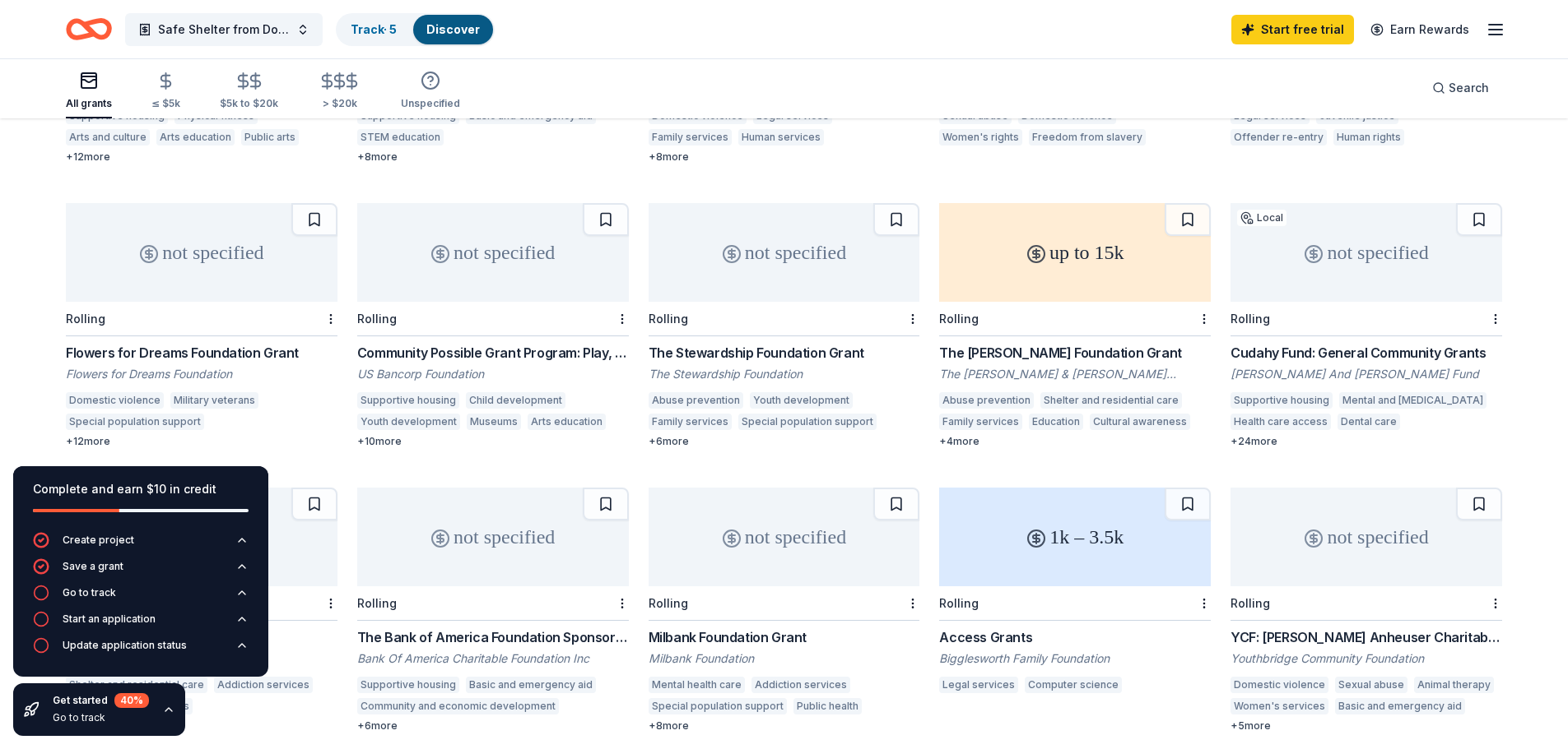
click at [1338, 627] on div "YCF: [PERSON_NAME] Anheuser Charitable Fund" at bounding box center [1366, 637] width 272 height 20
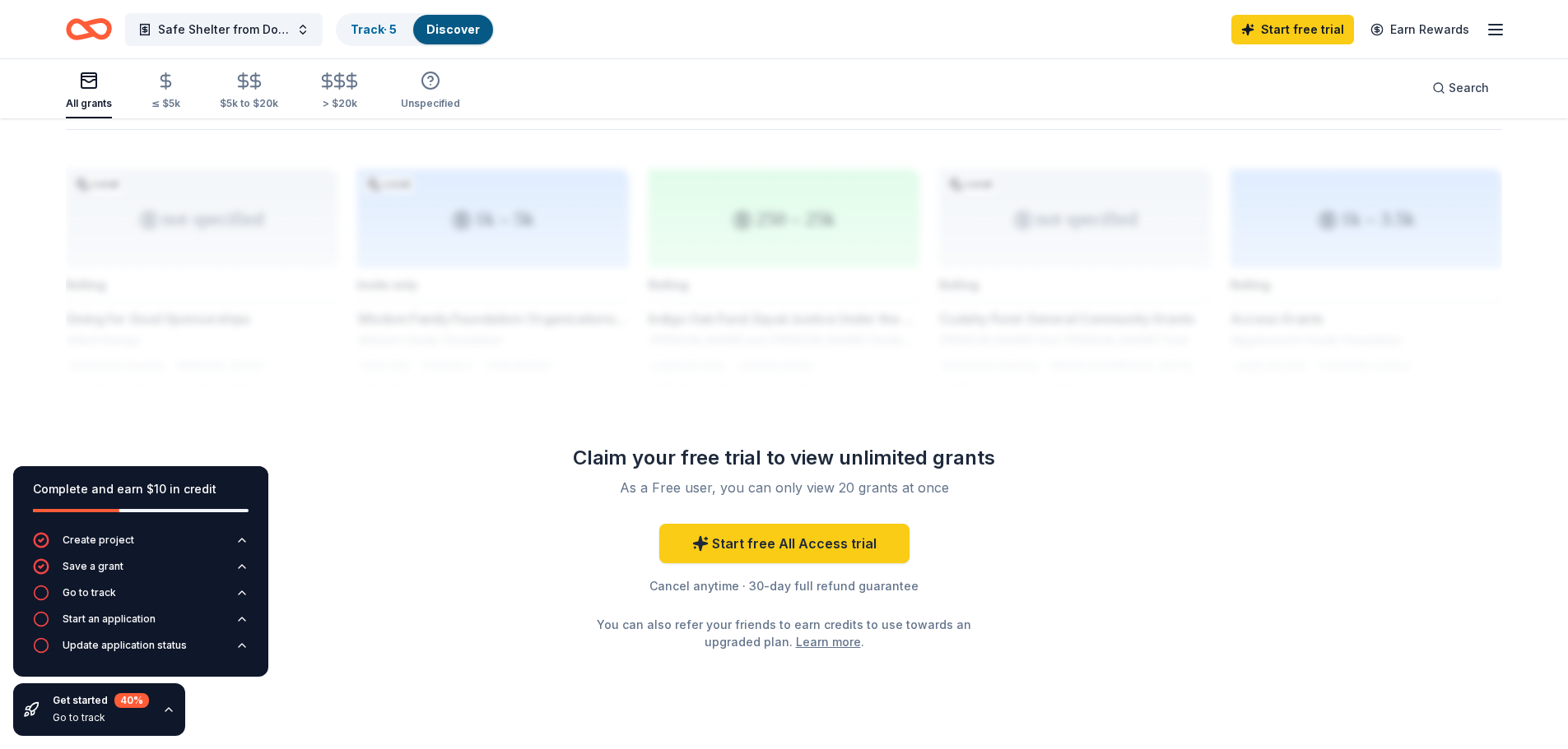
scroll to position [912, 0]
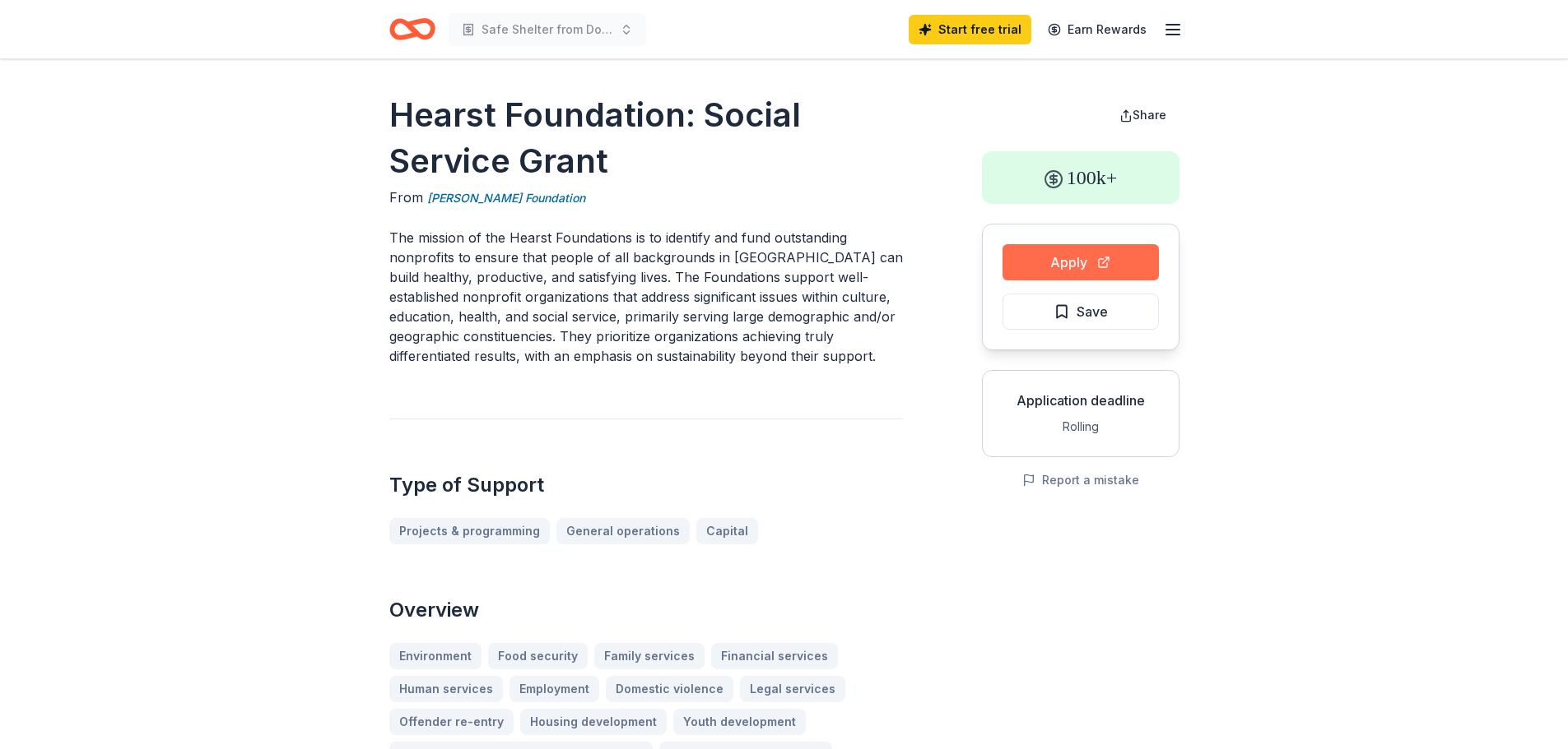
click at [1099, 267] on button "Apply" at bounding box center [1080, 263] width 157 height 37
click at [562, 200] on link "[PERSON_NAME] Foundation" at bounding box center [505, 198] width 158 height 20
click at [551, 202] on link "[PERSON_NAME] Foundation" at bounding box center [505, 198] width 158 height 20
drag, startPoint x: 634, startPoint y: 196, endPoint x: 446, endPoint y: 198, distance: 188.0
click at [446, 198] on div "From William Randolph Hearst Foundation" at bounding box center [646, 197] width 513 height 21
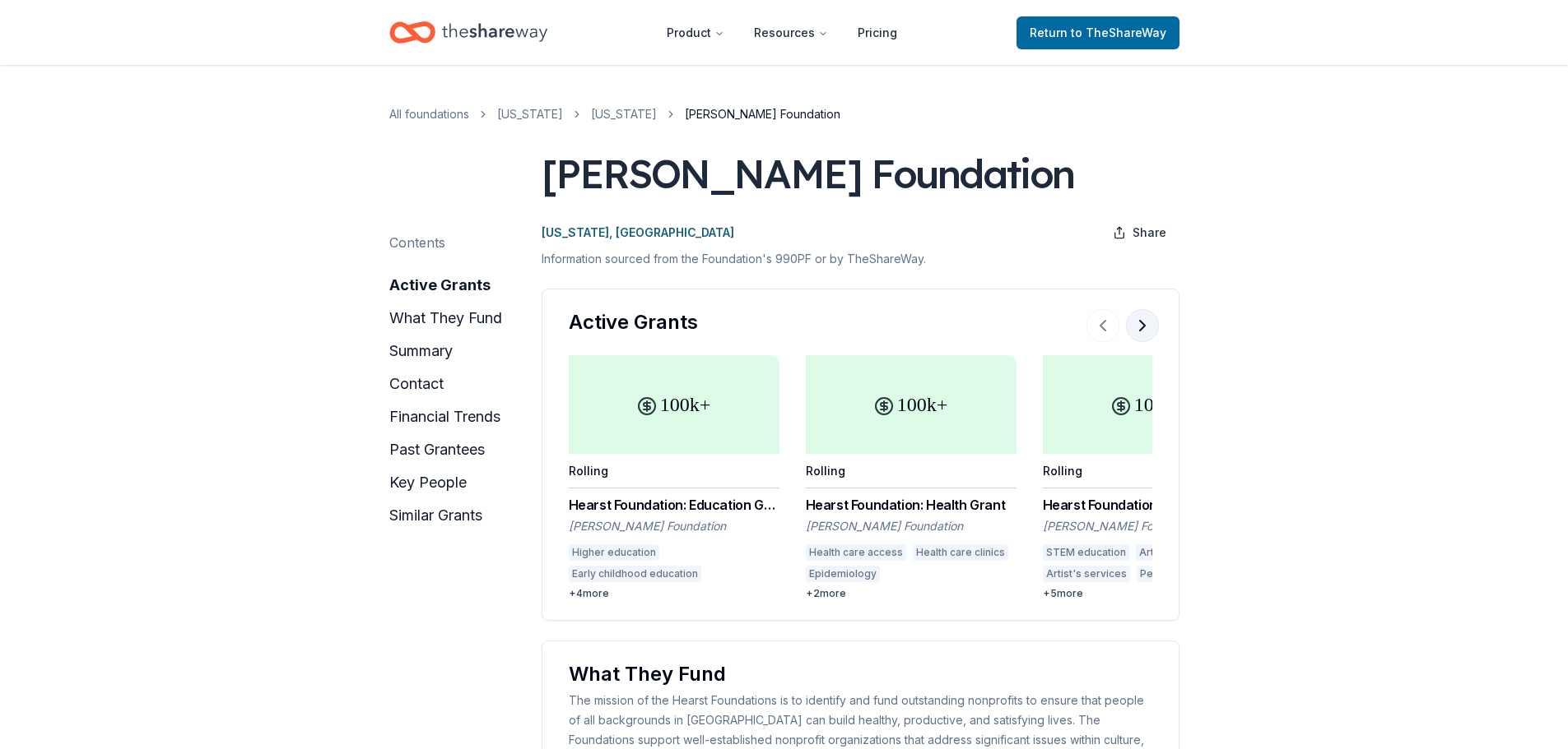
click at [1142, 342] on button at bounding box center [1142, 325] width 33 height 33
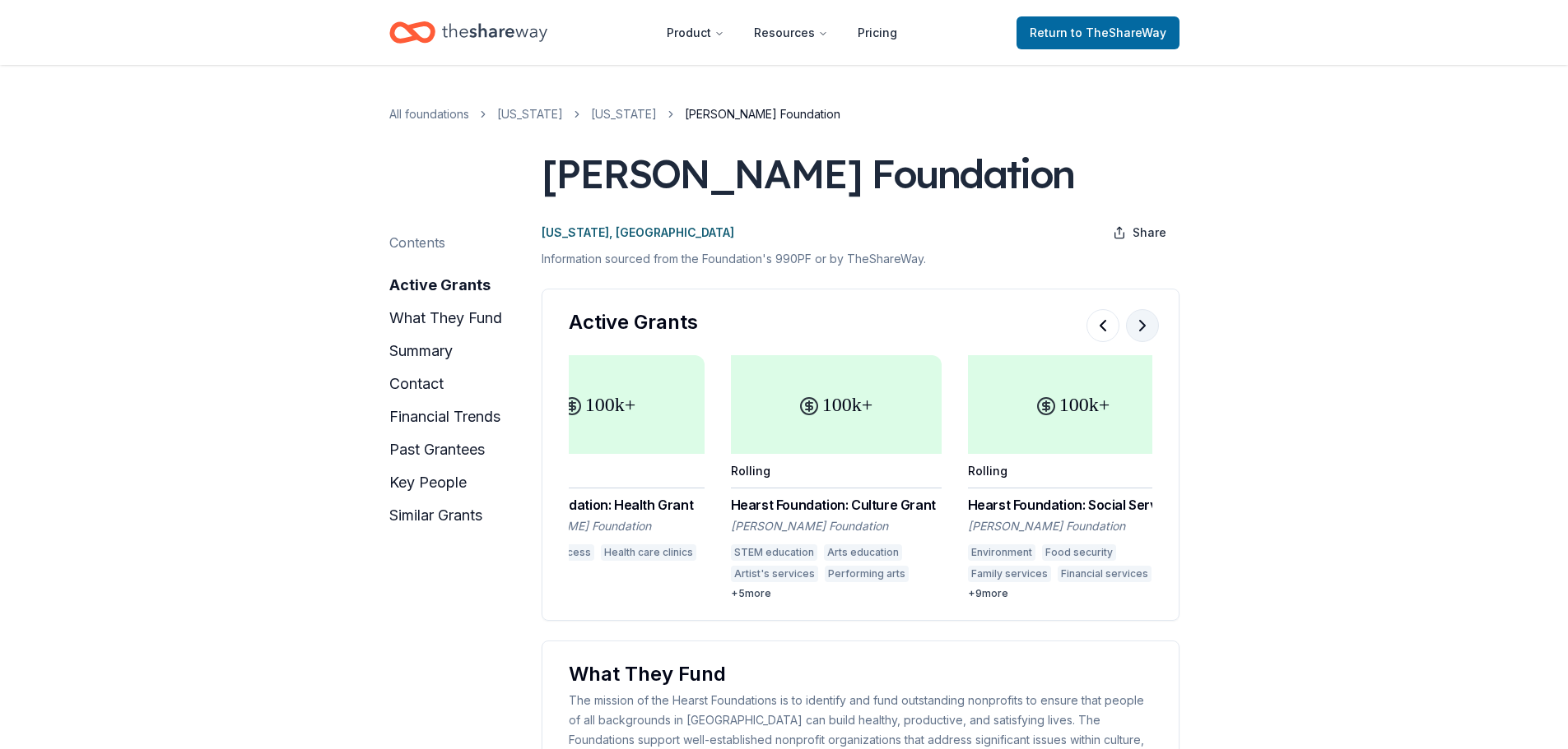
scroll to position [0, 340]
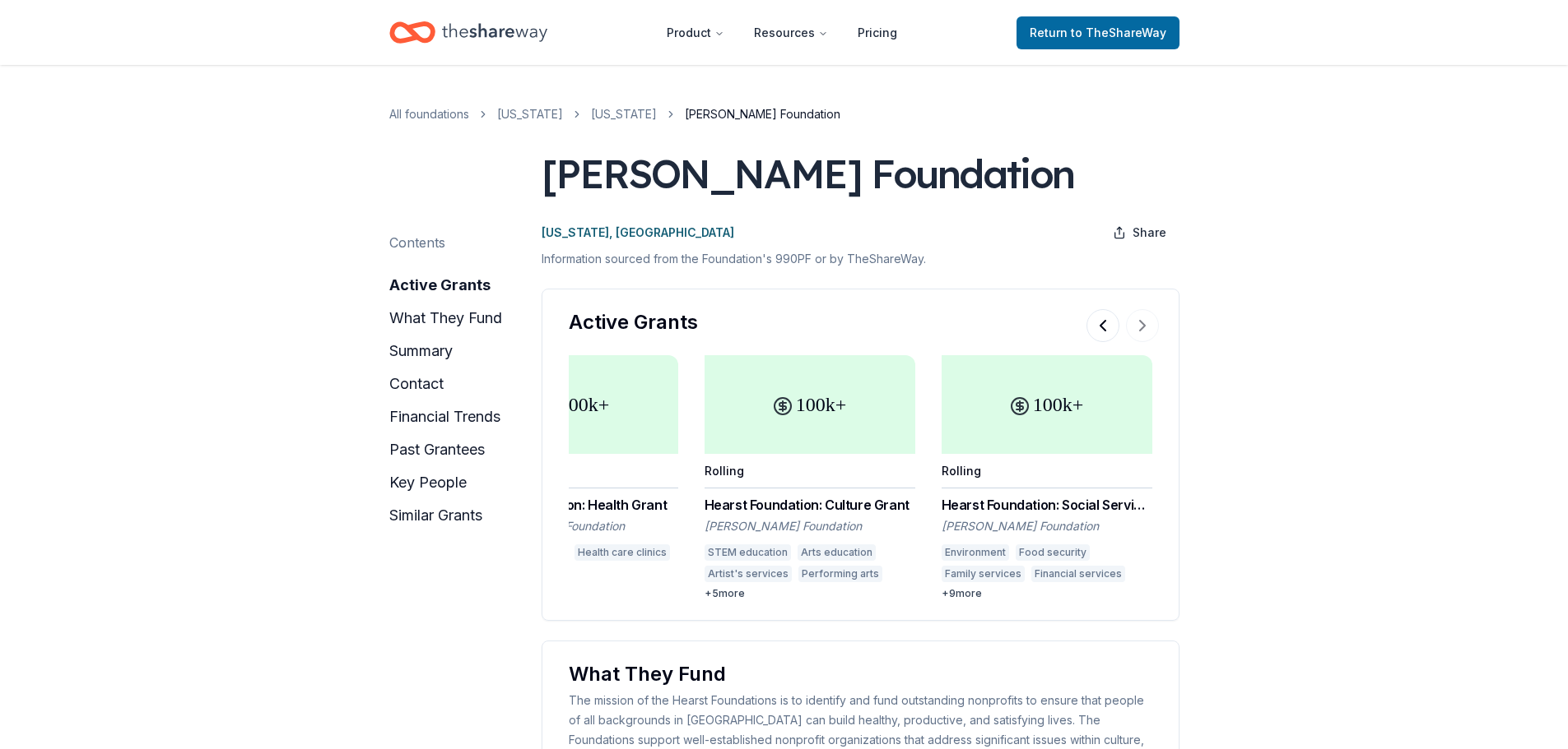
click at [1064, 454] on div "100k+" at bounding box center [1047, 405] width 211 height 99
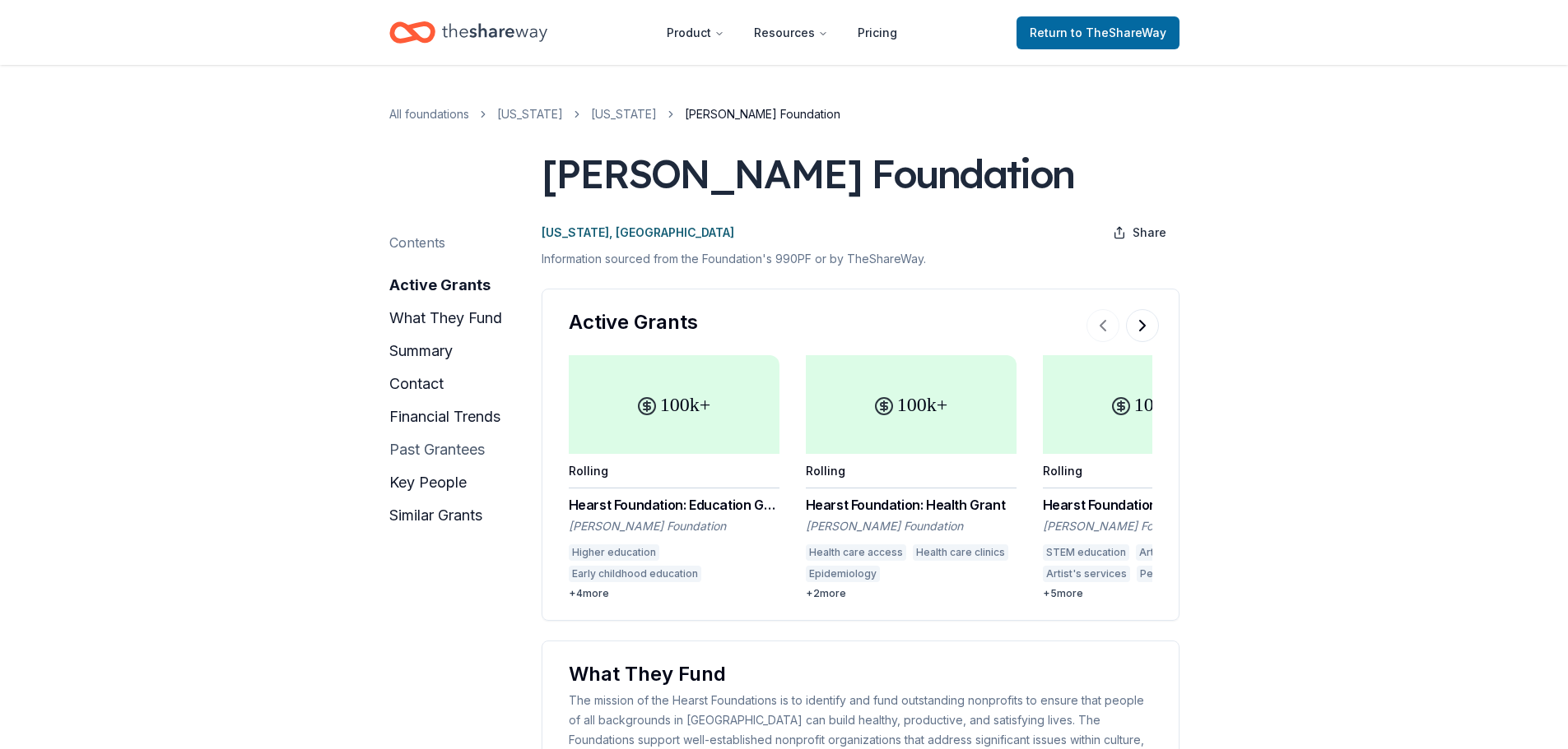
click at [462, 448] on button "past grantees" at bounding box center [437, 450] width 95 height 27
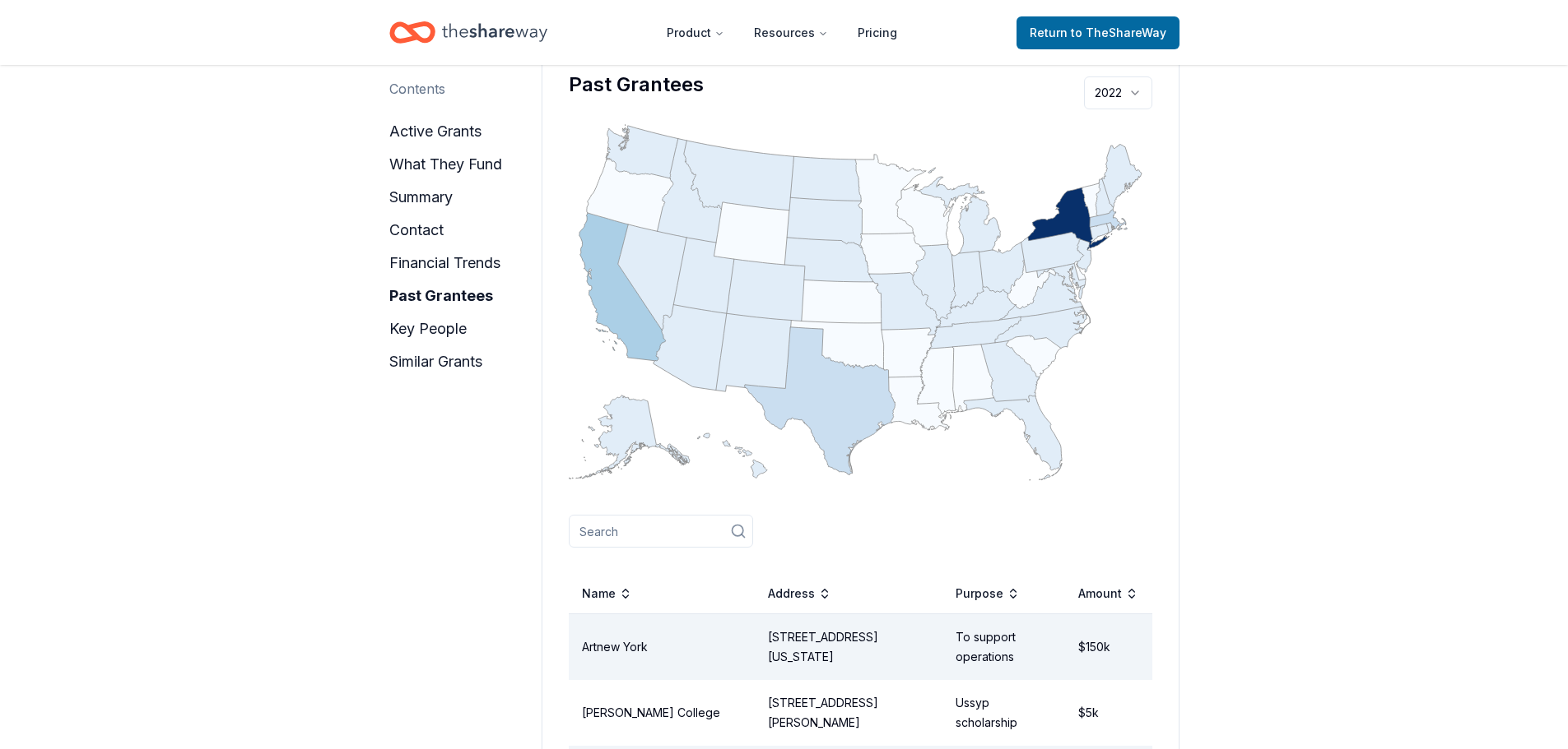
scroll to position [1785, 0]
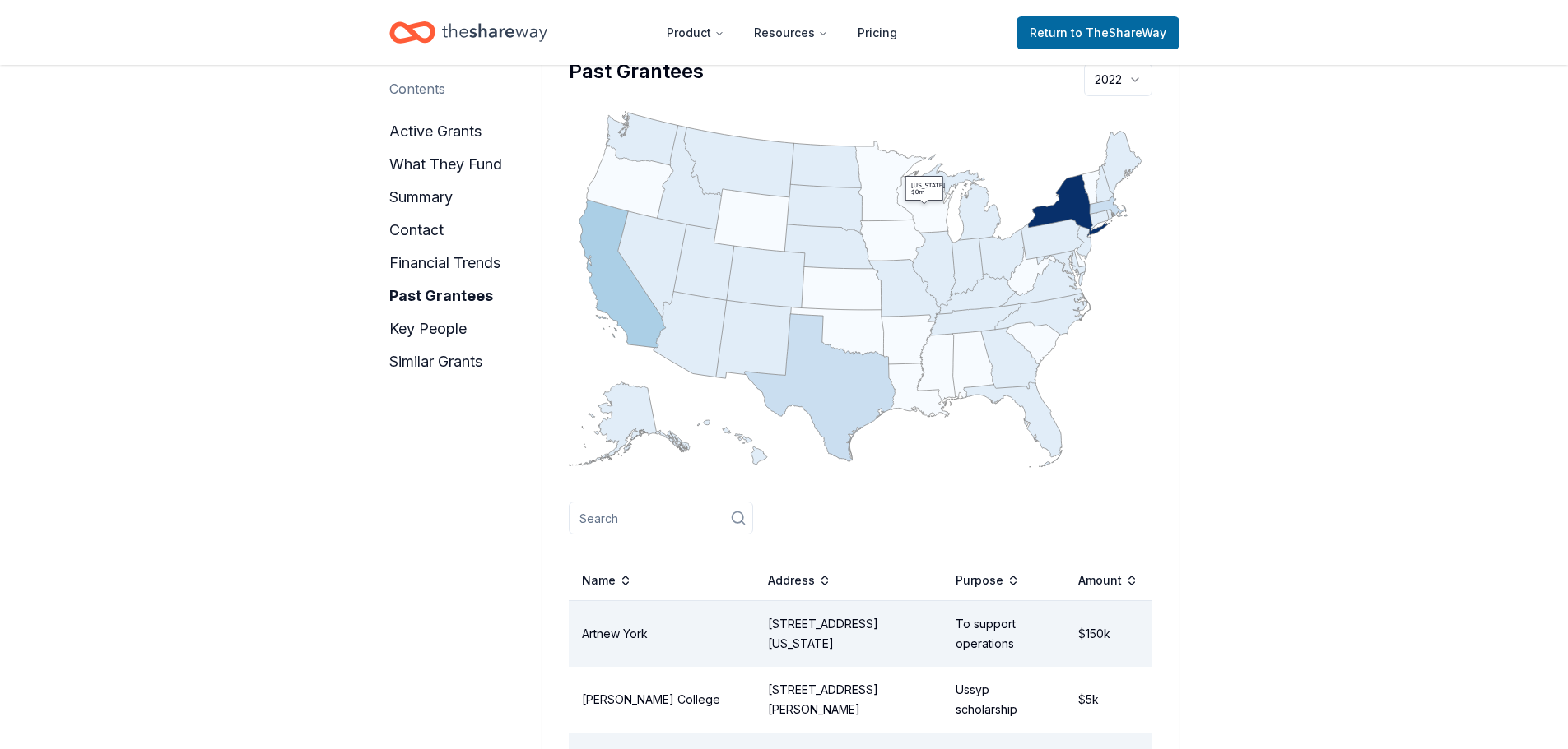
click at [925, 234] on icon "geo" at bounding box center [925, 202] width 57 height 62
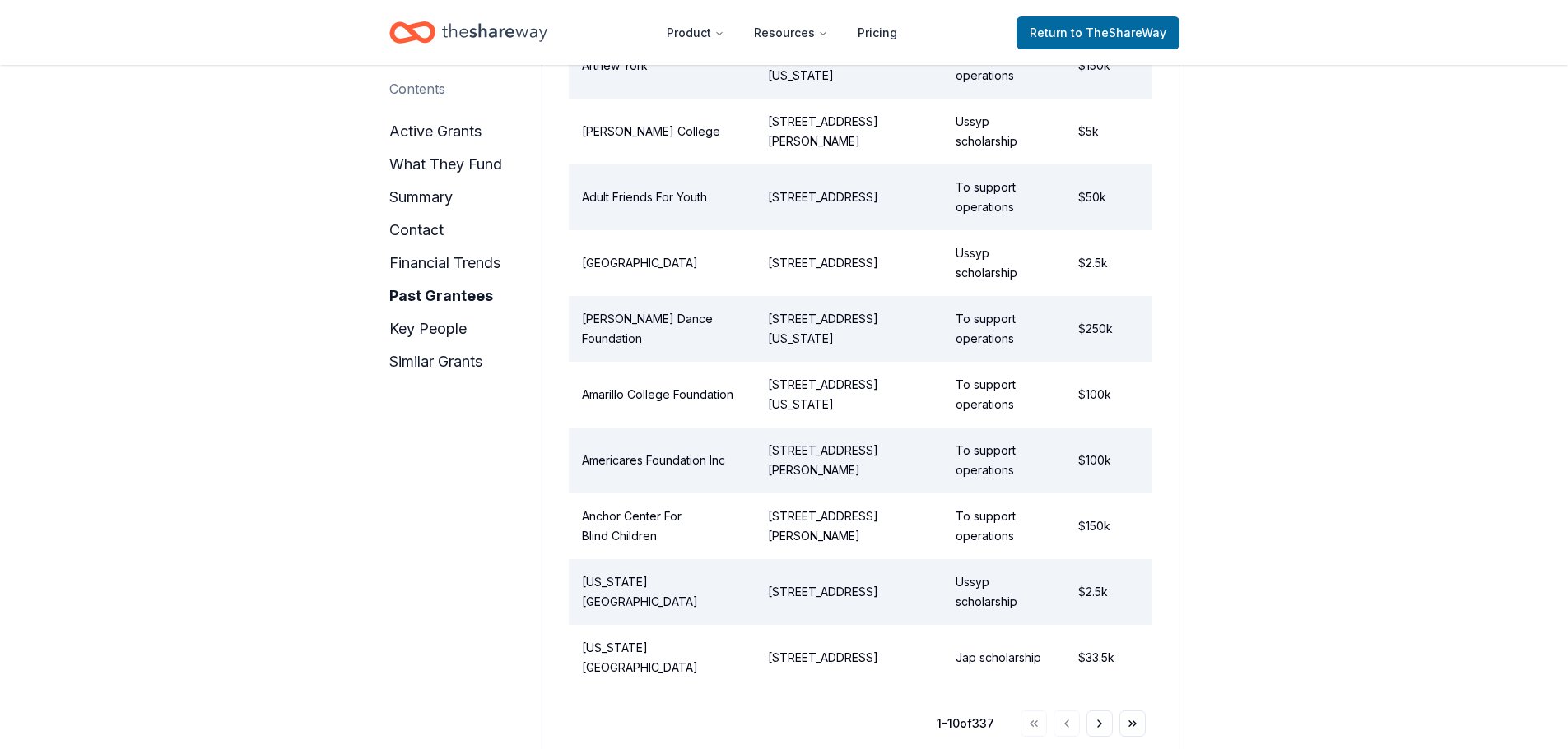
scroll to position [2443, 0]
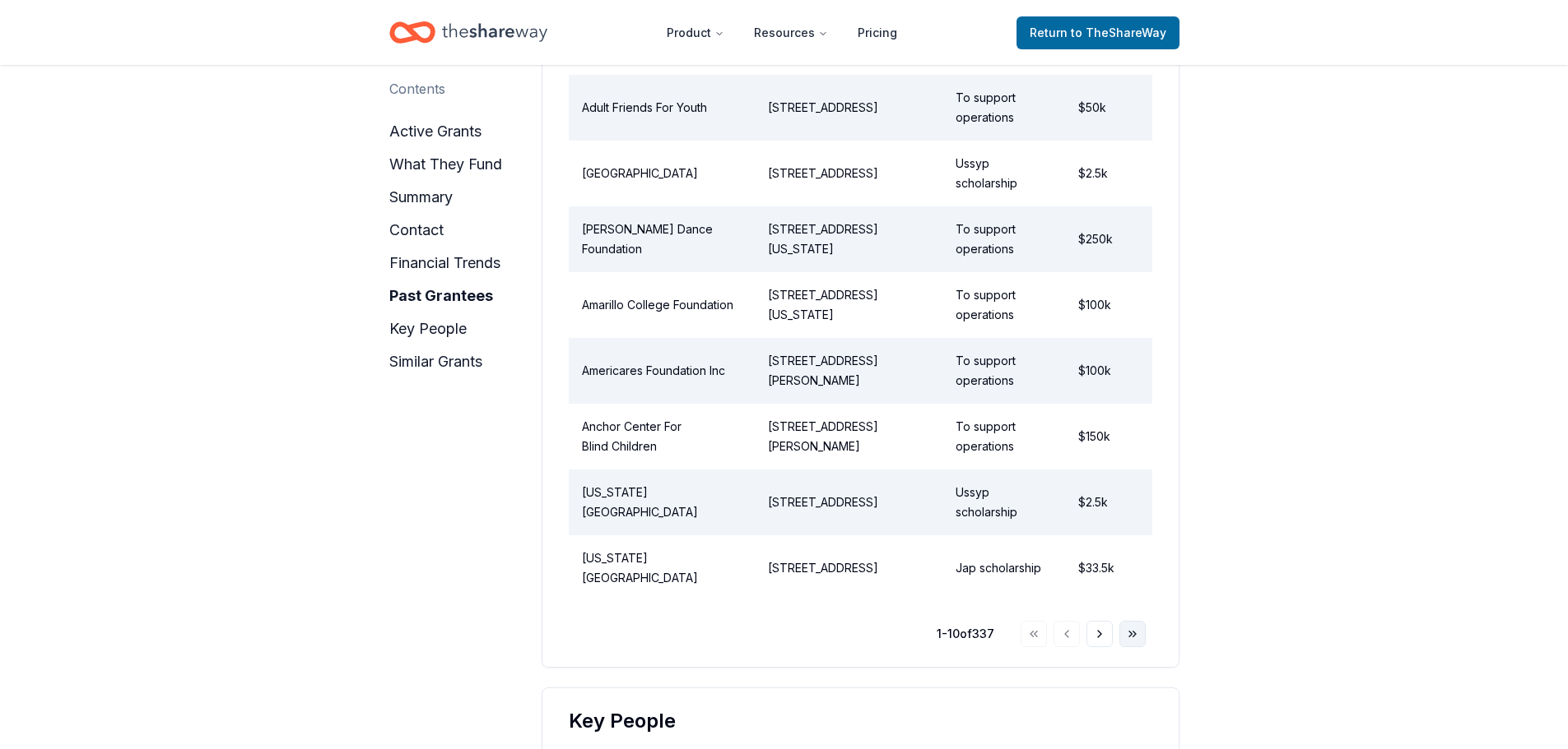
click at [1129, 647] on button "Go to last page" at bounding box center [1132, 634] width 27 height 27
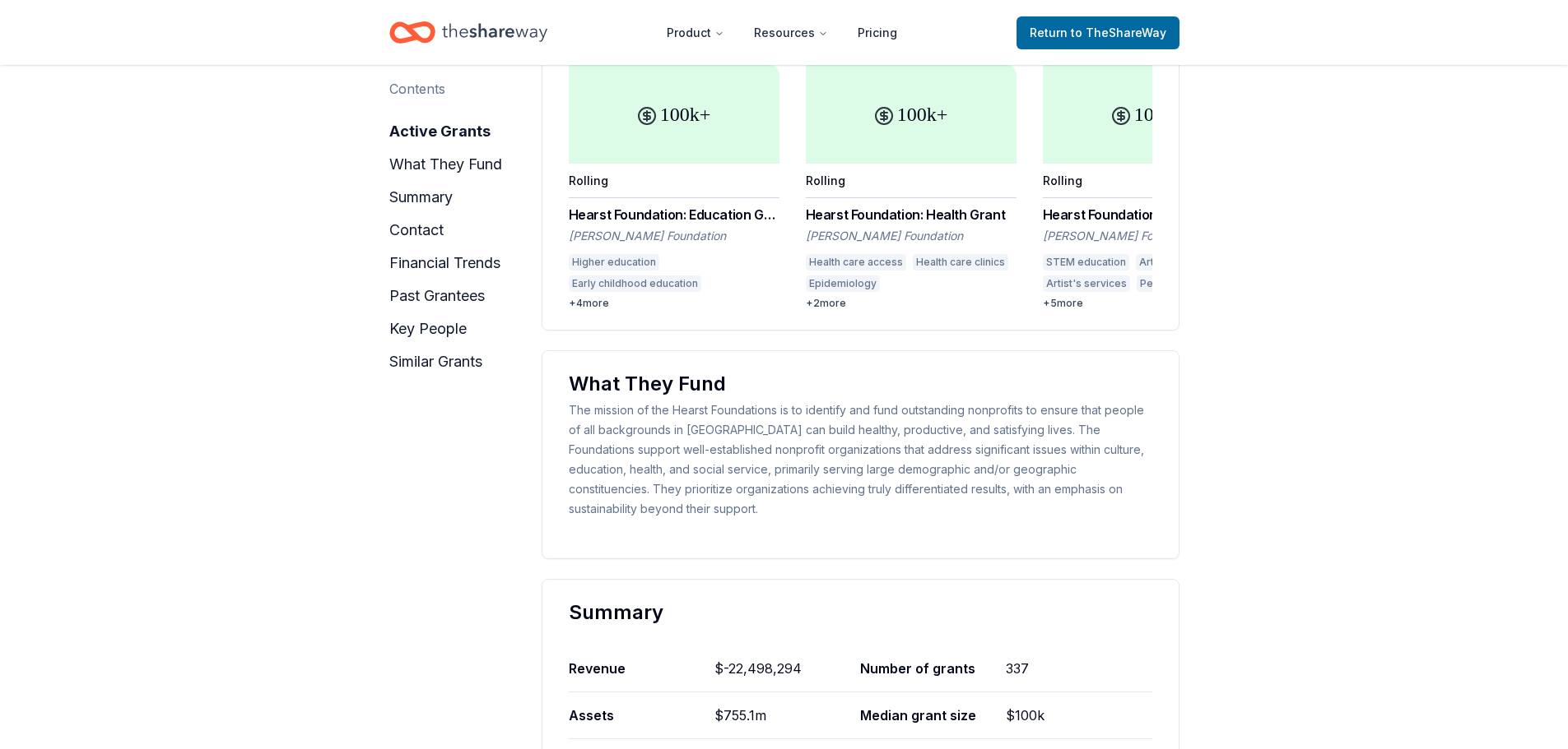
scroll to position [141, 0]
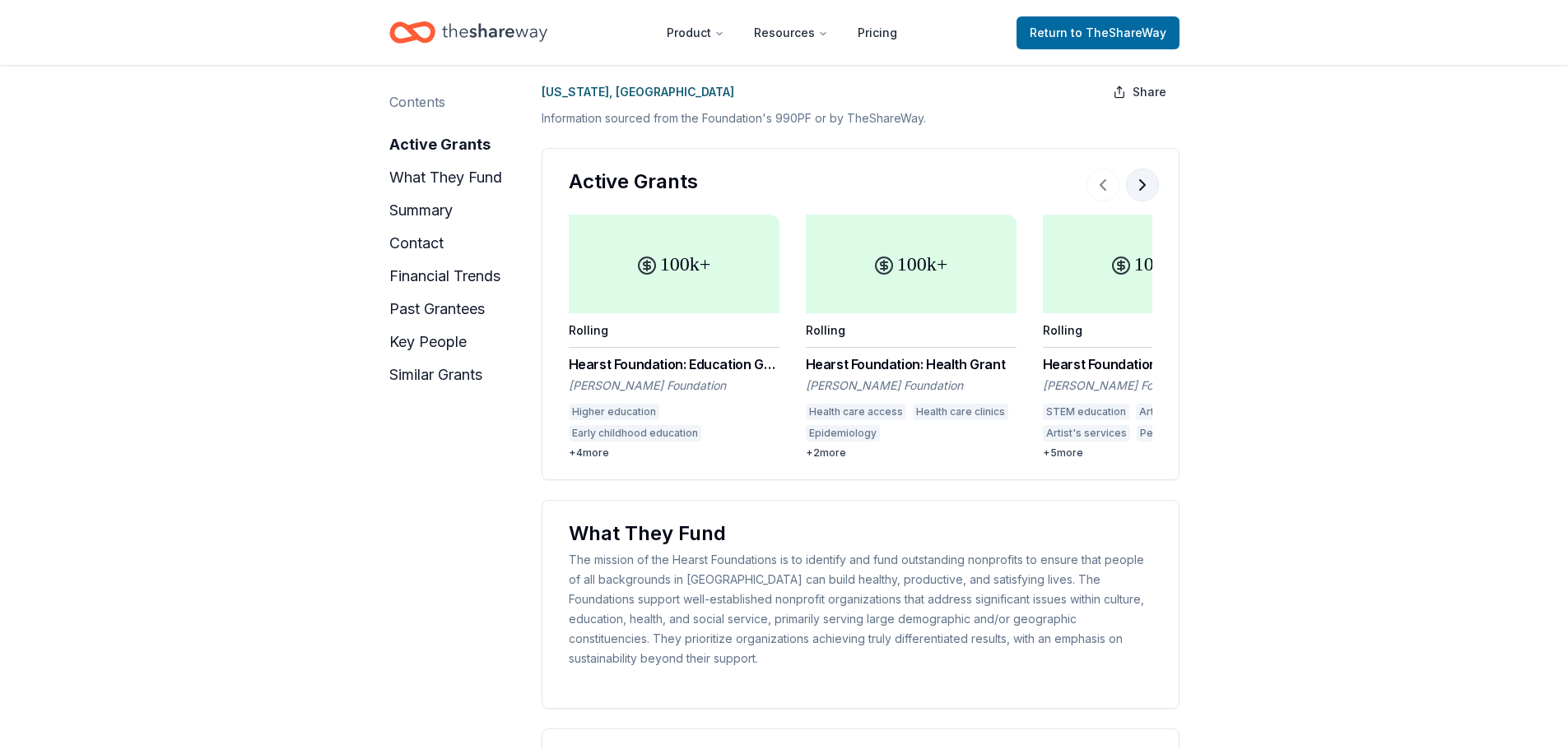
click at [1142, 201] on button at bounding box center [1142, 184] width 33 height 33
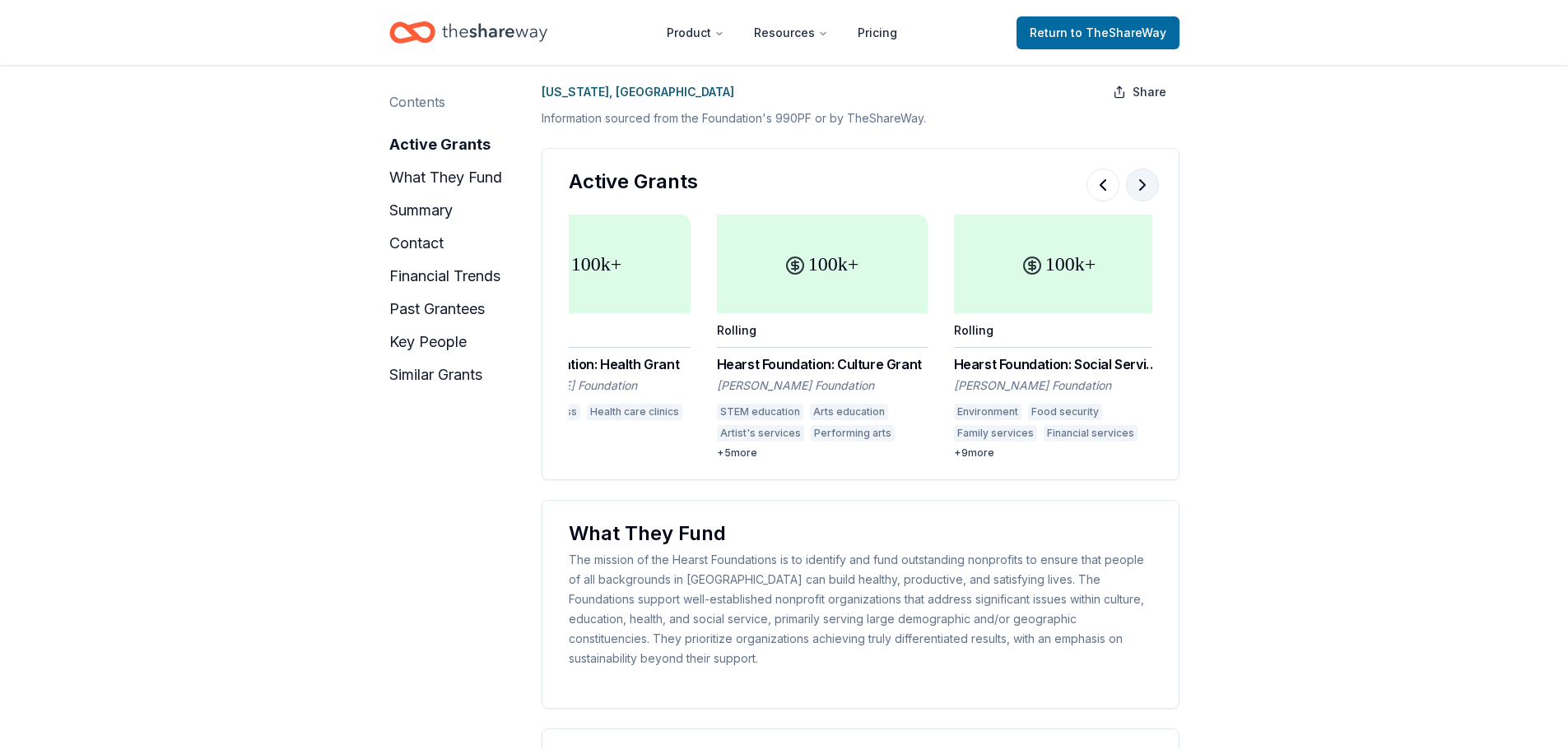
scroll to position [0, 340]
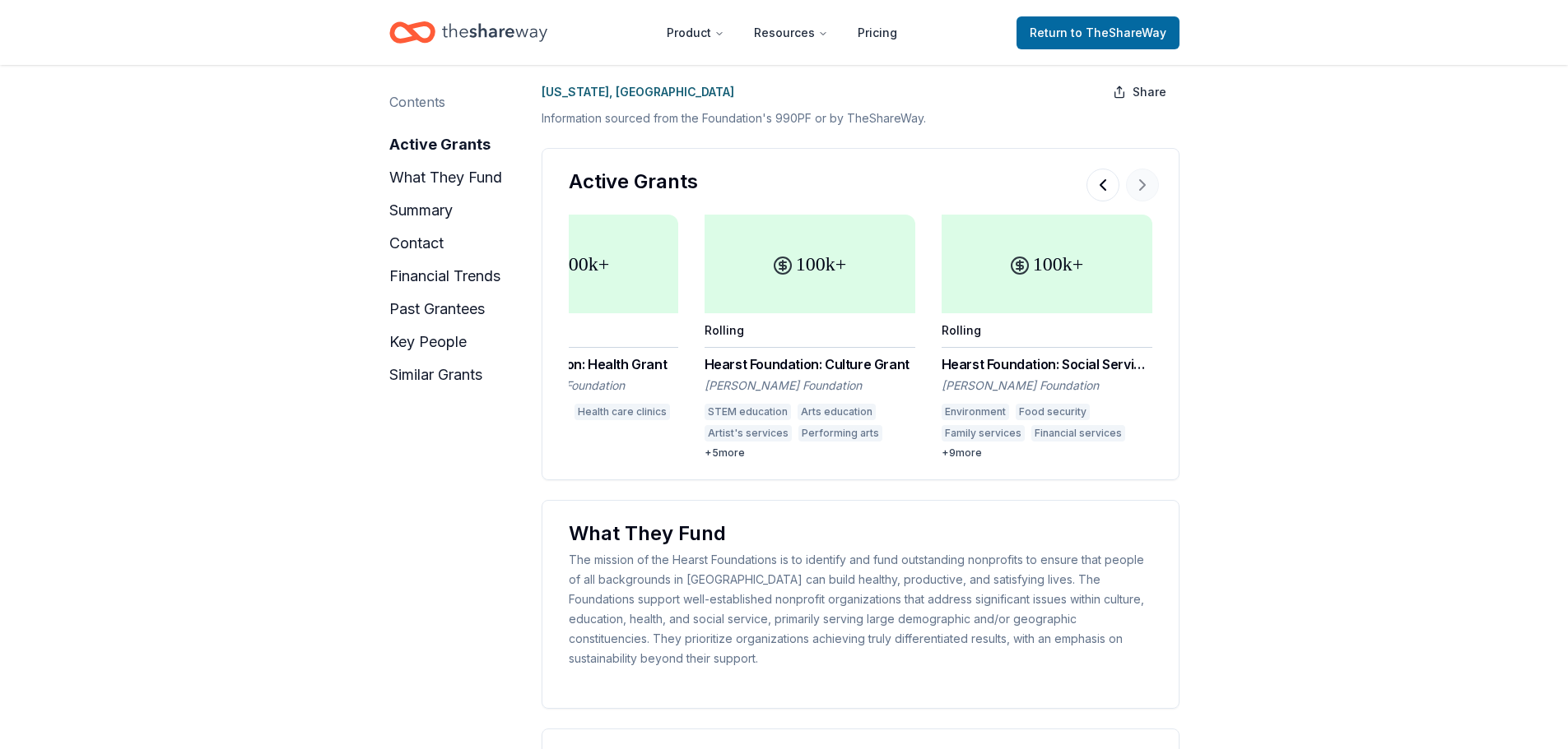
click at [1142, 201] on div at bounding box center [1122, 184] width 72 height 33
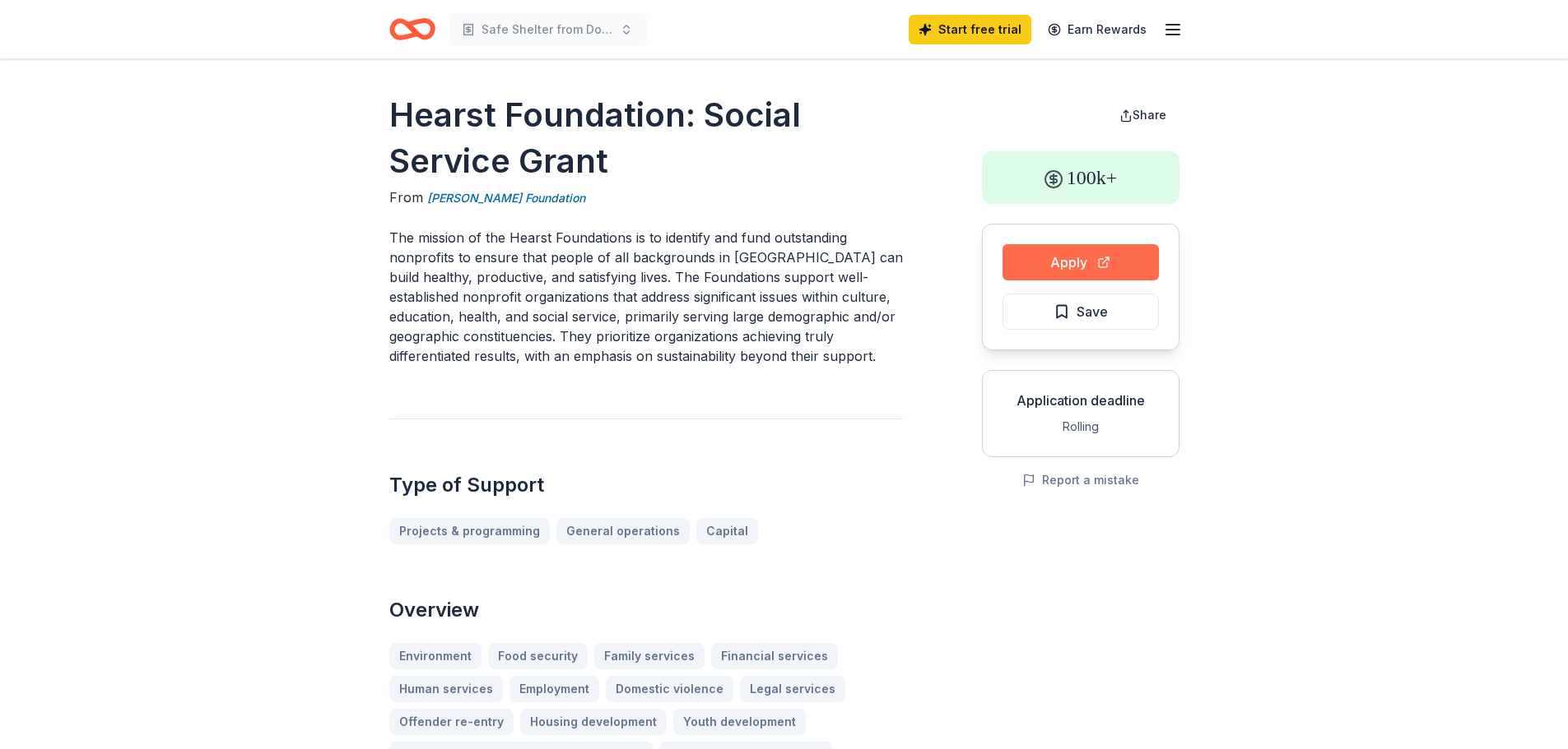
click at [1062, 264] on button "Apply" at bounding box center [1080, 263] width 157 height 37
drag, startPoint x: 613, startPoint y: 166, endPoint x: 404, endPoint y: 138, distance: 210.9
click at [404, 138] on h1 "Hearst Foundation: Social Service Grant" at bounding box center [646, 138] width 513 height 92
click at [427, 110] on h1 "Hearst Foundation: Social Service Grant" at bounding box center [646, 138] width 513 height 92
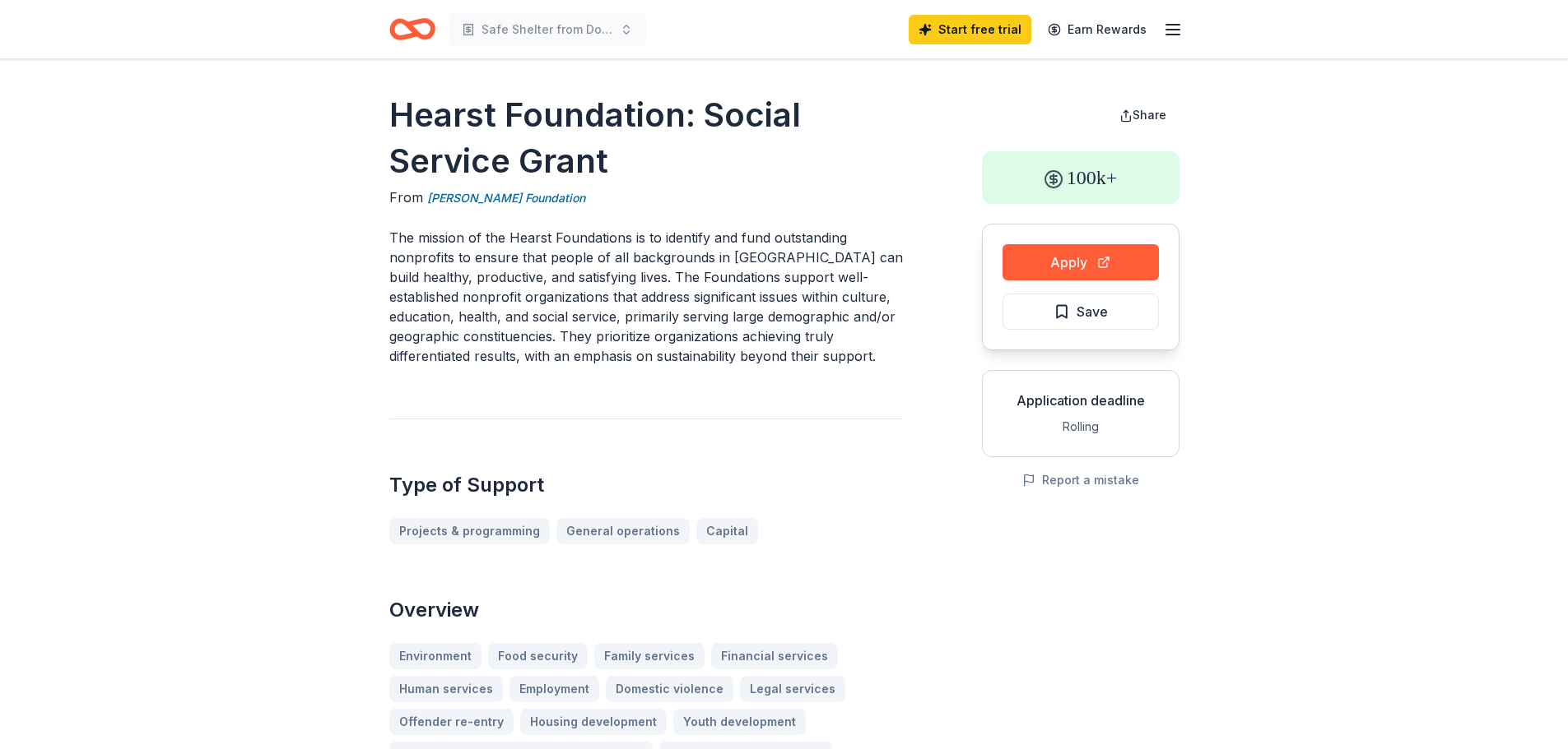
click at [399, 114] on h1 "Hearst Foundation: Social Service Grant" at bounding box center [646, 138] width 513 height 92
drag, startPoint x: 607, startPoint y: 158, endPoint x: 553, endPoint y: 152, distance: 54.3
click at [554, 154] on h1 "Hearst Foundation: Social Service Grant" at bounding box center [646, 138] width 513 height 92
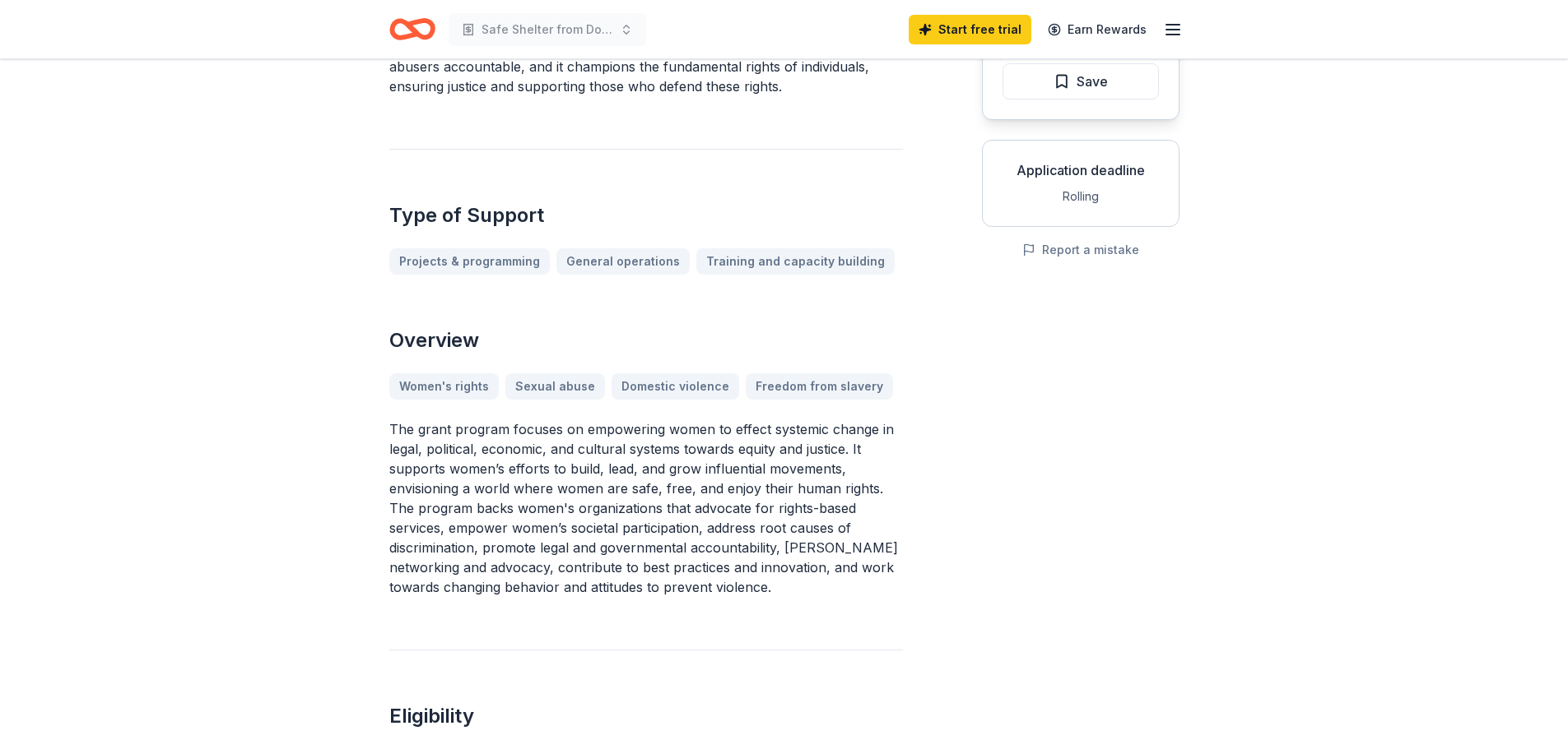
scroll to position [247, 0]
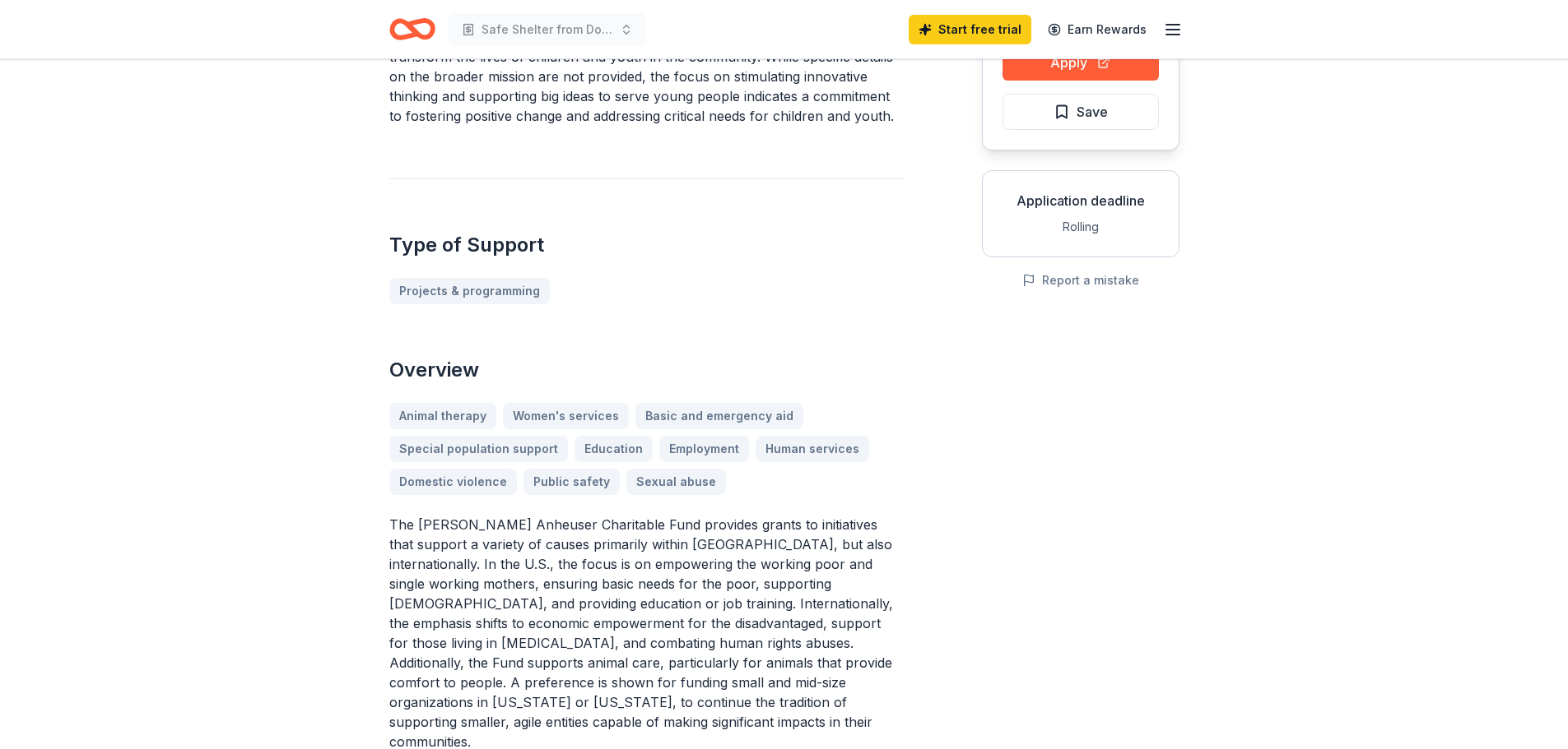
scroll to position [247, 0]
